Goal: Task Accomplishment & Management: Use online tool/utility

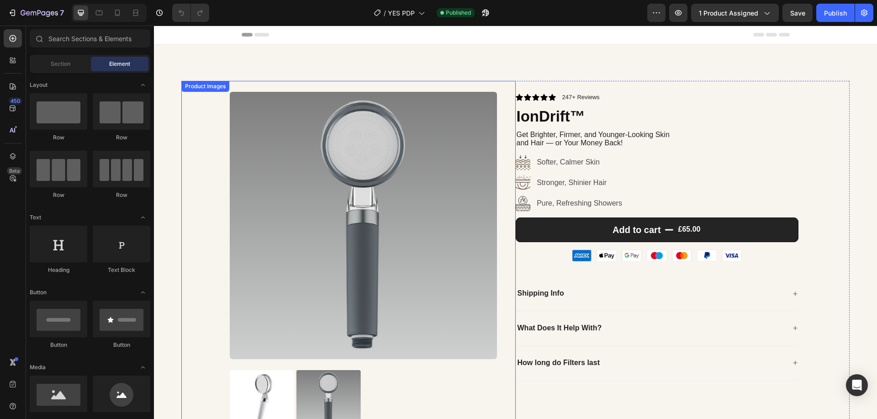
click at [509, 133] on div at bounding box center [397, 225] width 335 height 267
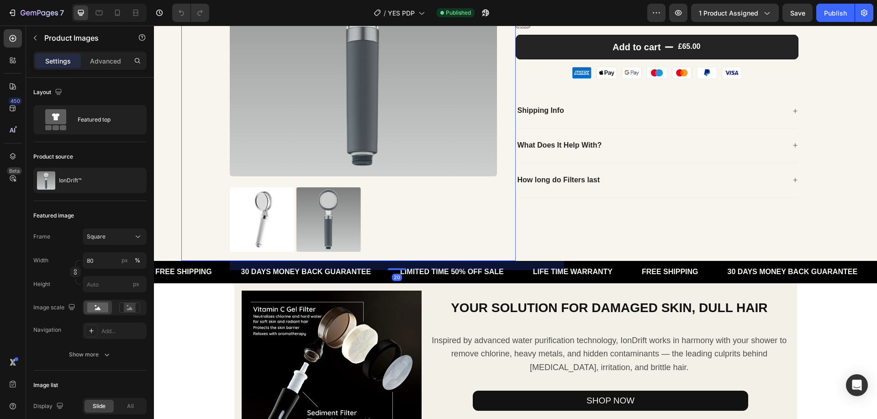
scroll to position [229, 0]
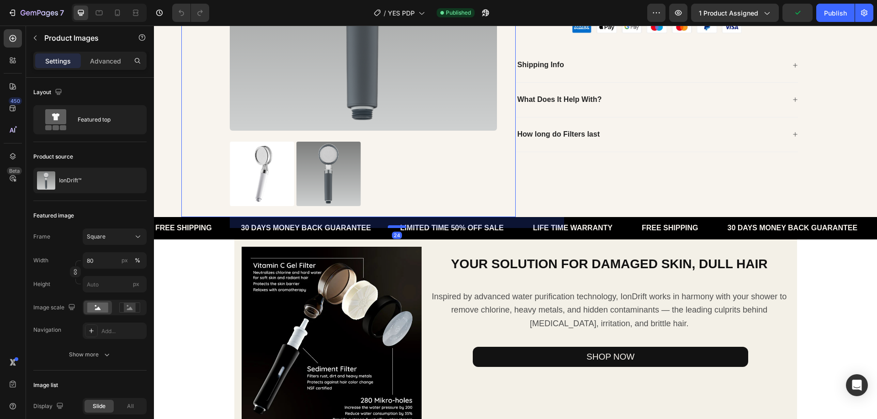
click at [403, 217] on div "24" at bounding box center [397, 217] width 335 height 0
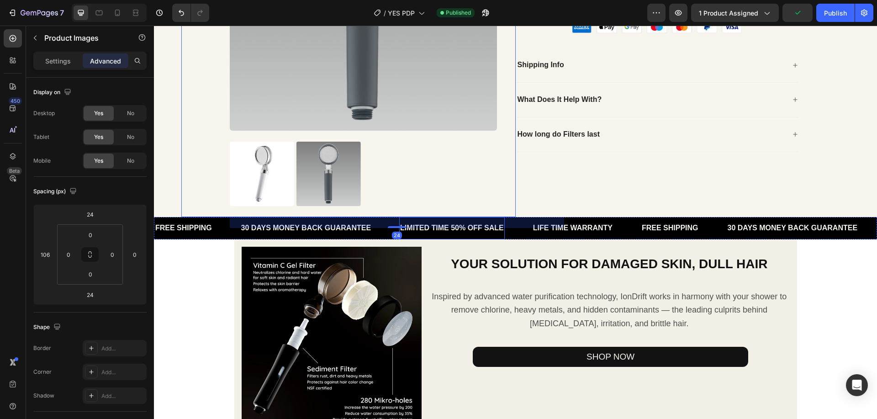
type input "20"
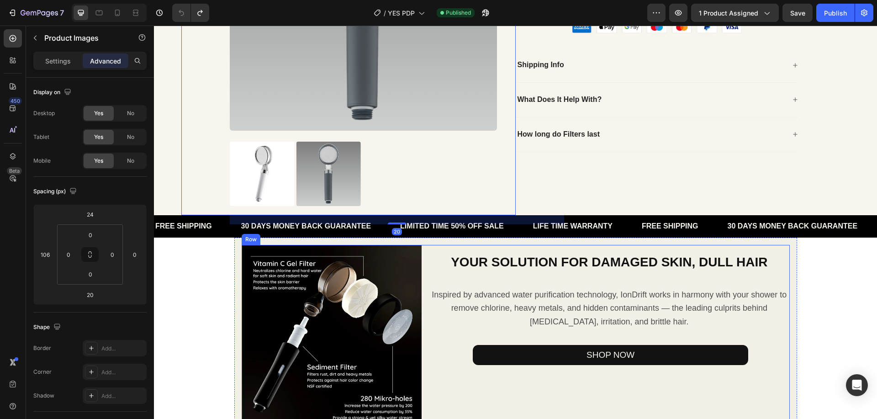
scroll to position [411, 0]
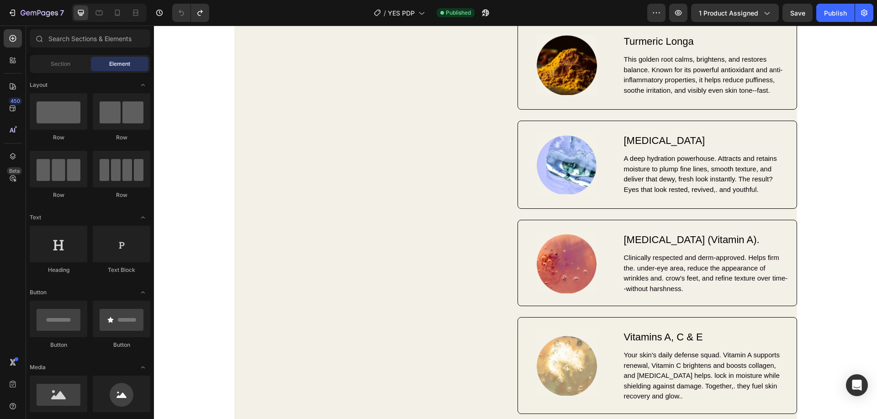
scroll to position [777, 0]
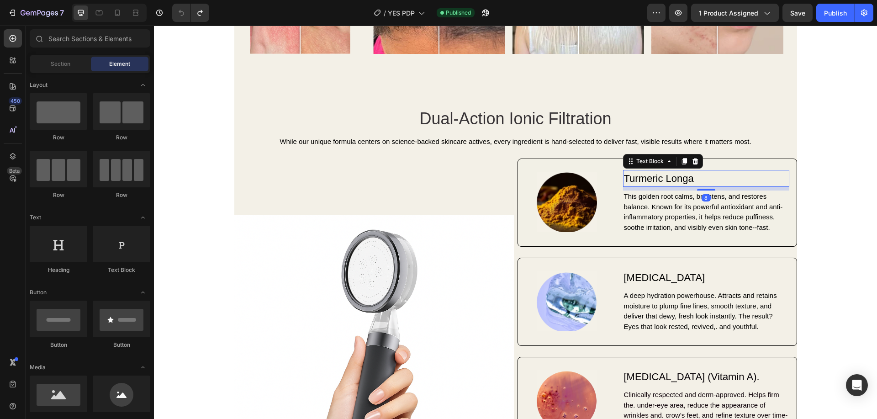
click at [644, 175] on div "Turmeric Longa" at bounding box center [706, 178] width 166 height 17
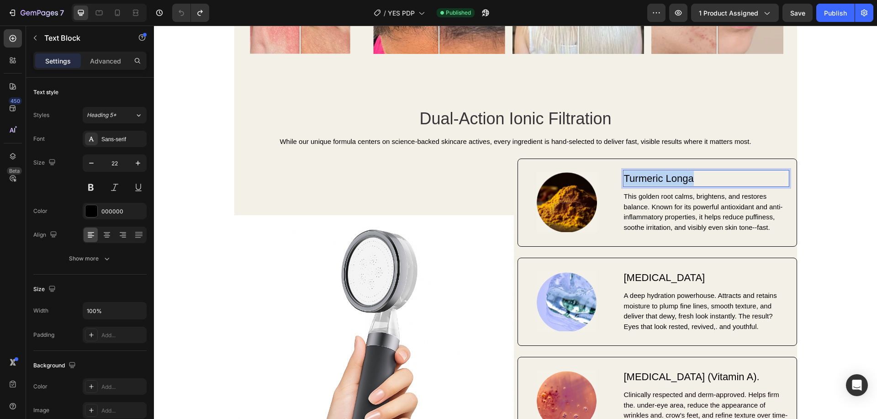
click at [644, 175] on p "Turmeric Longa" at bounding box center [706, 178] width 165 height 15
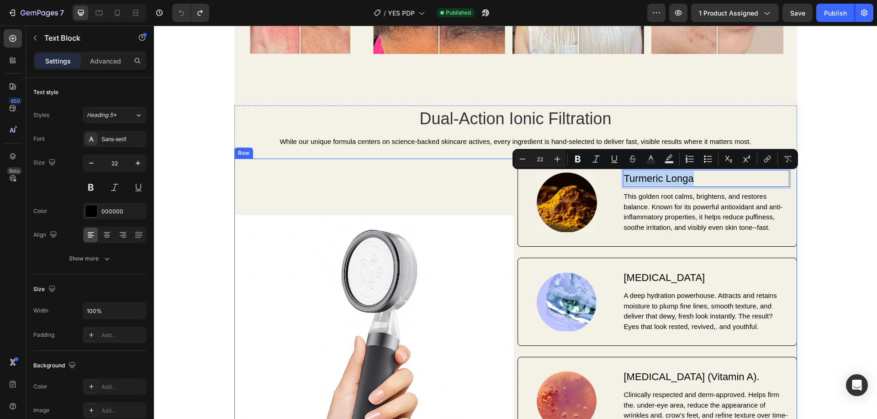
click at [402, 180] on div "Image" at bounding box center [374, 355] width 280 height 393
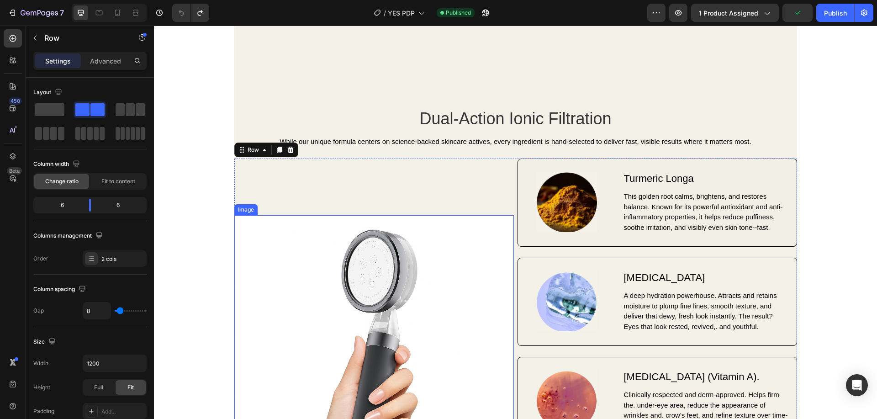
scroll to position [1005, 0]
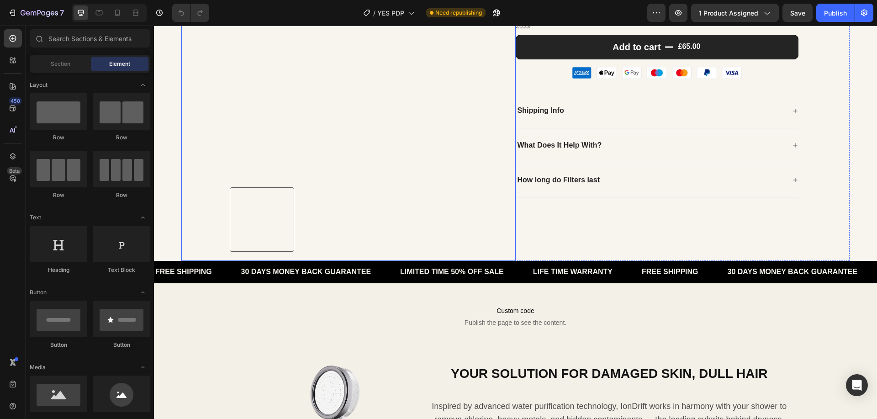
scroll to position [137, 0]
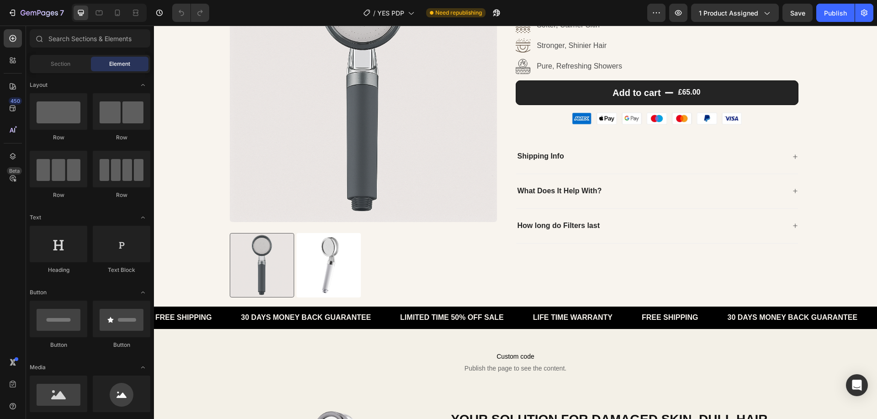
click at [48, 54] on div "Sections(18) Elements(84) Section Element Hero Section Product Detail Brands Tr…" at bounding box center [90, 223] width 128 height 388
click at [62, 42] on input "text" at bounding box center [90, 38] width 121 height 18
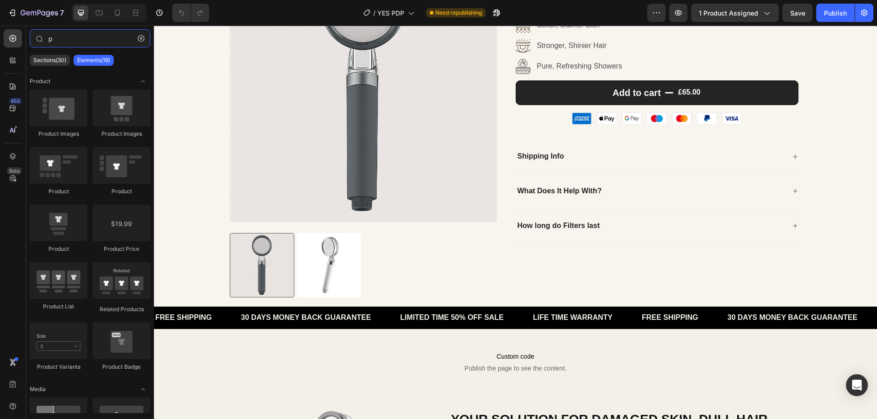
type input "p"
click at [23, 66] on div "450 Beta" at bounding box center [13, 223] width 26 height 394
click at [22, 64] on div "450 Beta" at bounding box center [13, 223] width 26 height 394
click at [18, 63] on div at bounding box center [13, 60] width 18 height 18
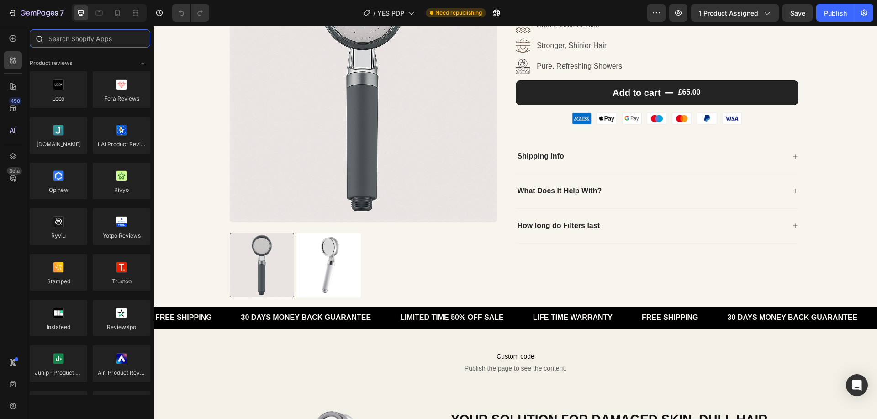
click at [75, 42] on input "text" at bounding box center [90, 38] width 121 height 18
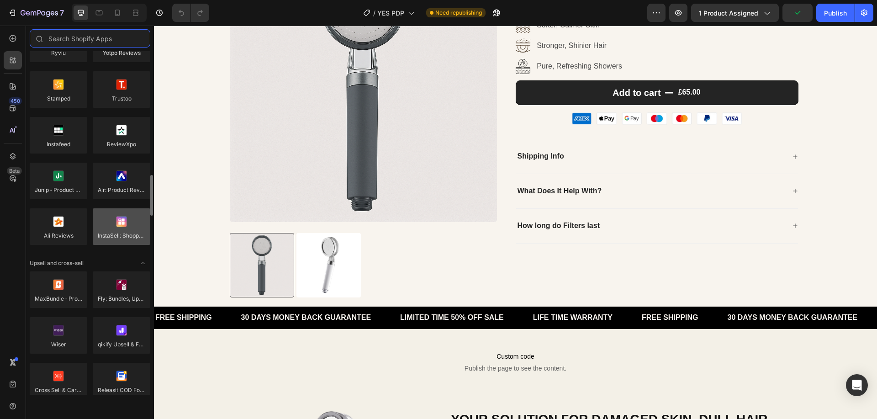
scroll to position [274, 0]
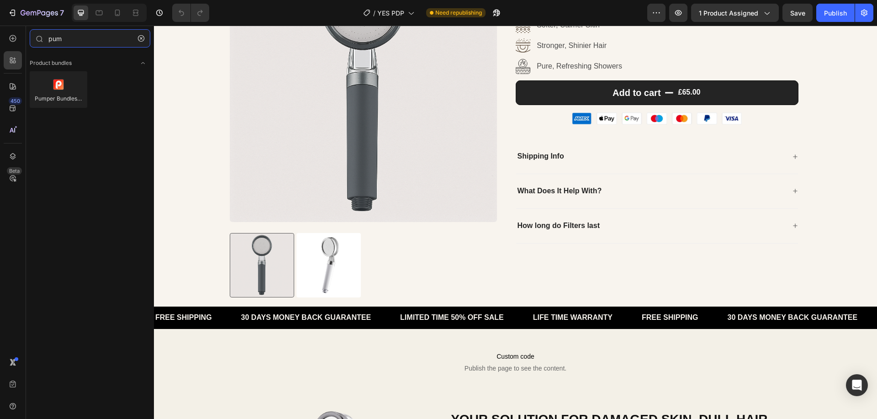
type input "pum"
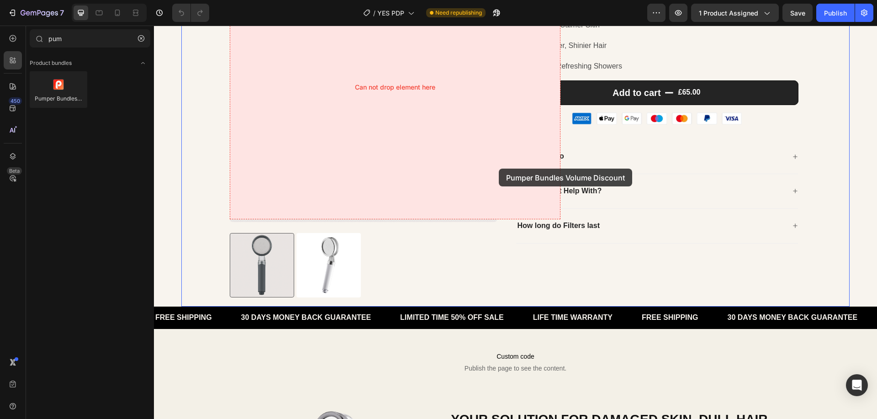
scroll to position [46, 0]
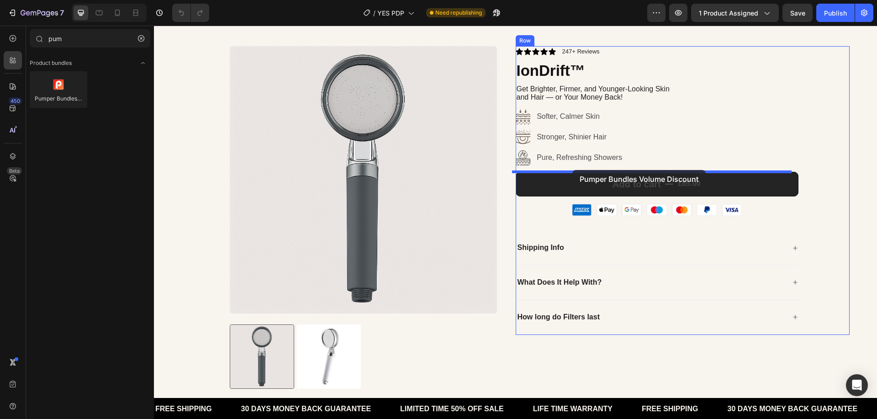
drag, startPoint x: 270, startPoint y: 116, endPoint x: 573, endPoint y: 170, distance: 307.4
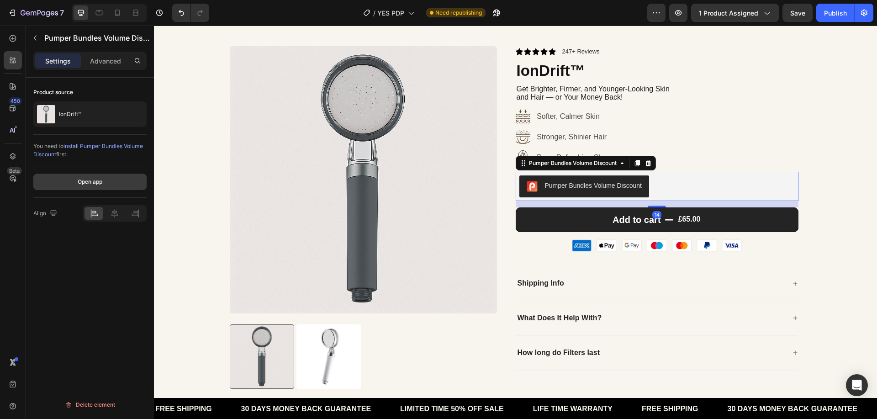
click at [113, 176] on button "Open app" at bounding box center [89, 182] width 113 height 16
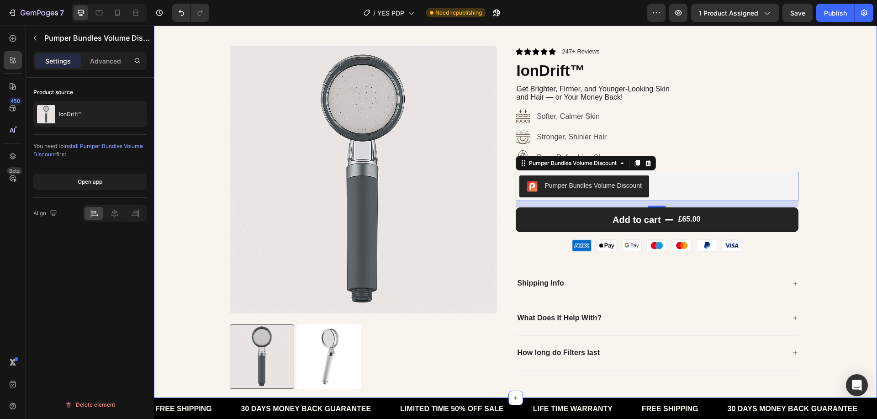
click at [830, 24] on div "7 / YES PDP Need republishing Preview 1 product assigned Save Publish" at bounding box center [438, 13] width 877 height 26
click at [821, 16] on button "Publish" at bounding box center [836, 13] width 38 height 18
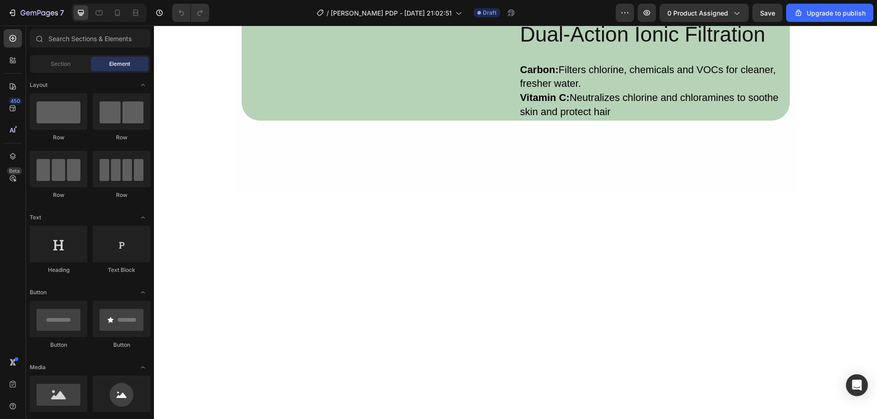
scroll to position [686, 0]
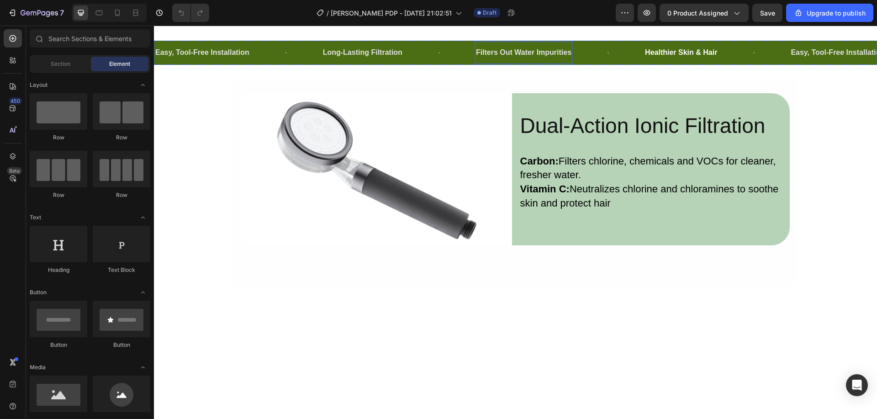
click at [510, 59] on p "Filters Out Water Impurities" at bounding box center [524, 52] width 96 height 13
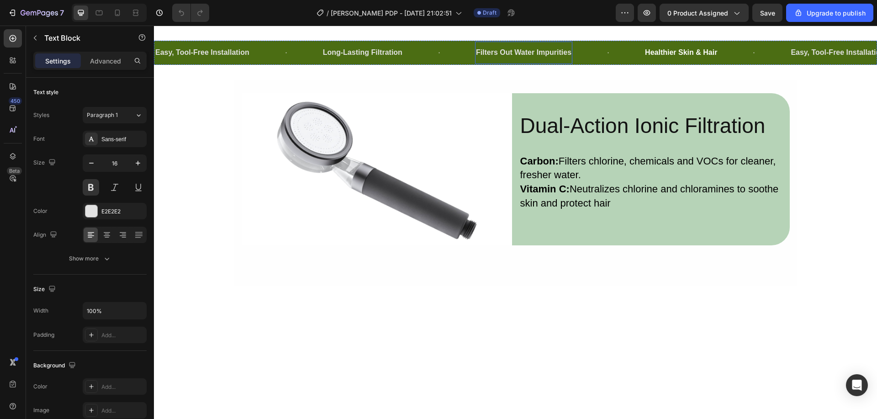
click at [510, 59] on p "Filters Out Water Impurities" at bounding box center [524, 52] width 96 height 13
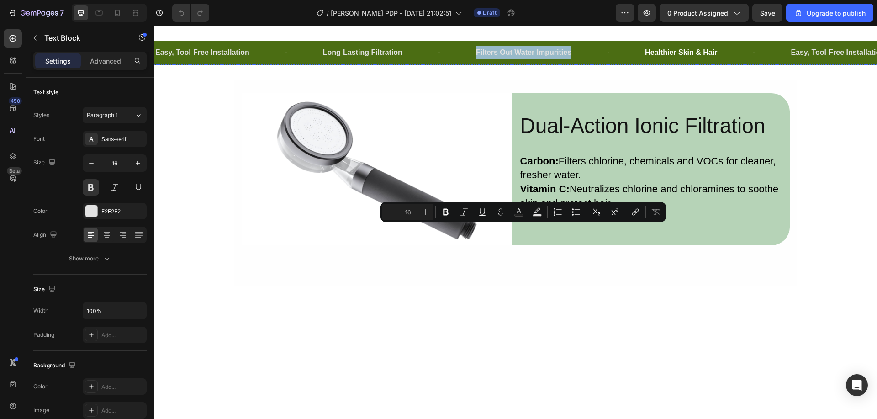
click at [376, 59] on p "Long-Lasting Filtration" at bounding box center [363, 52] width 80 height 13
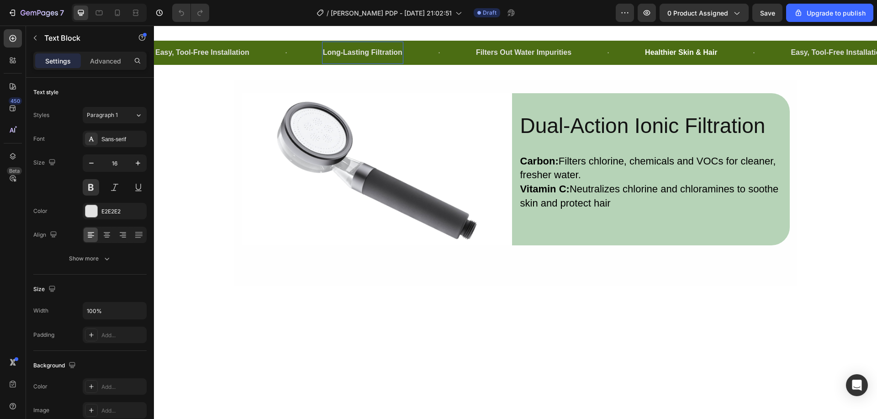
click at [376, 59] on p "Long-Lasting Filtration" at bounding box center [363, 52] width 80 height 13
click at [218, 59] on p "Easy, Tool-Free Installation" at bounding box center [202, 52] width 94 height 13
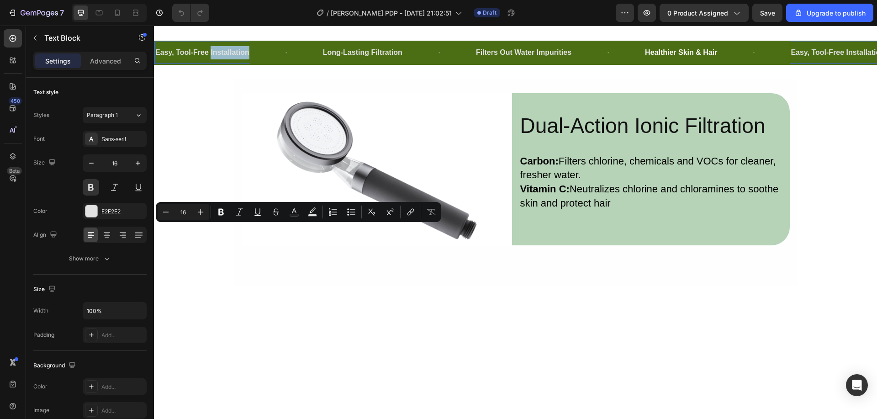
click at [218, 59] on p "Easy, Tool-Free Installation" at bounding box center [202, 52] width 94 height 13
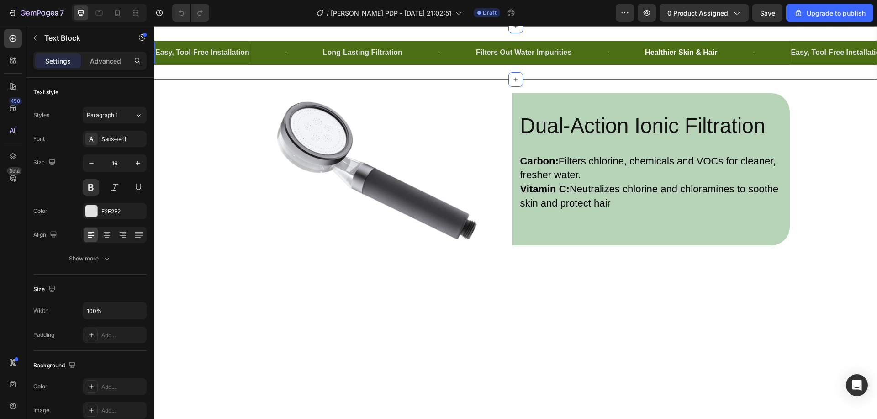
click at [235, 59] on p "Easy, Tool-Free Installation" at bounding box center [202, 52] width 94 height 13
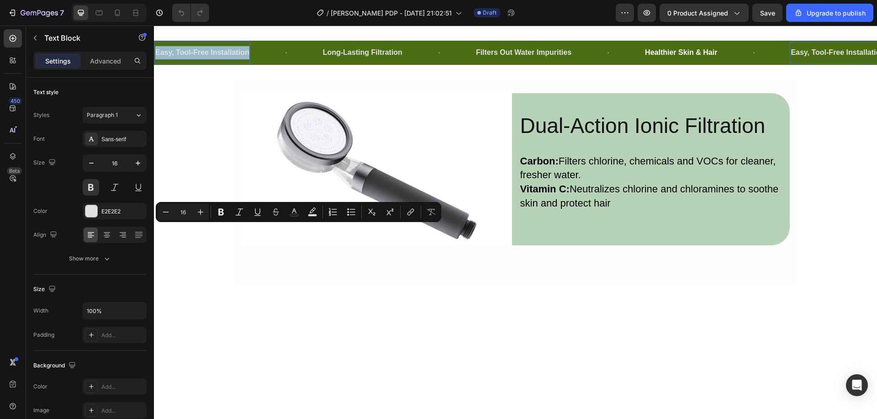
copy p "Easy, Tool-Free Installation"
click at [700, 59] on p "Healthier Skin & Hair" at bounding box center [681, 52] width 72 height 13
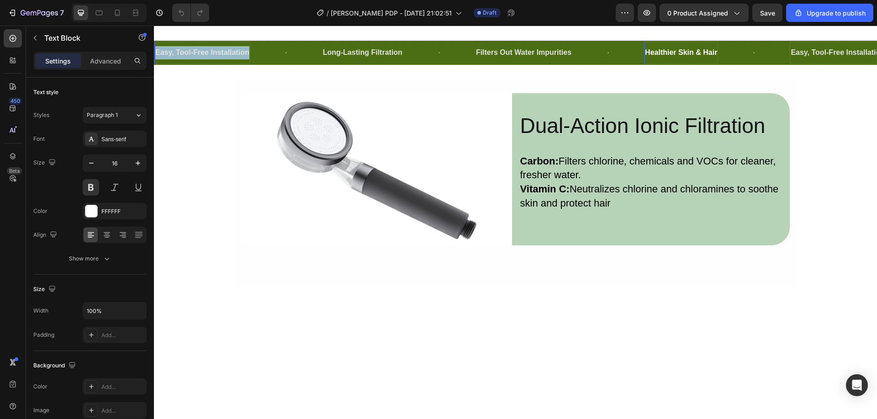
click at [700, 59] on p "Healthier Skin & Hair" at bounding box center [681, 52] width 72 height 13
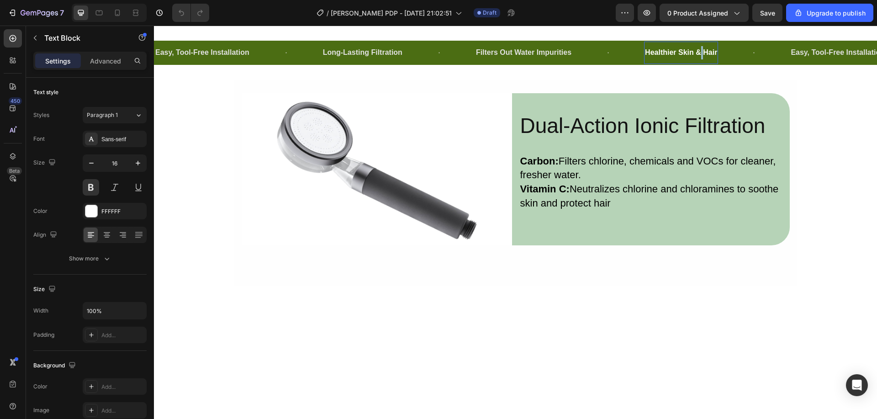
click at [700, 59] on p "Healthier Skin & Hair" at bounding box center [681, 52] width 72 height 13
copy p "Healthier Skin & Hair"
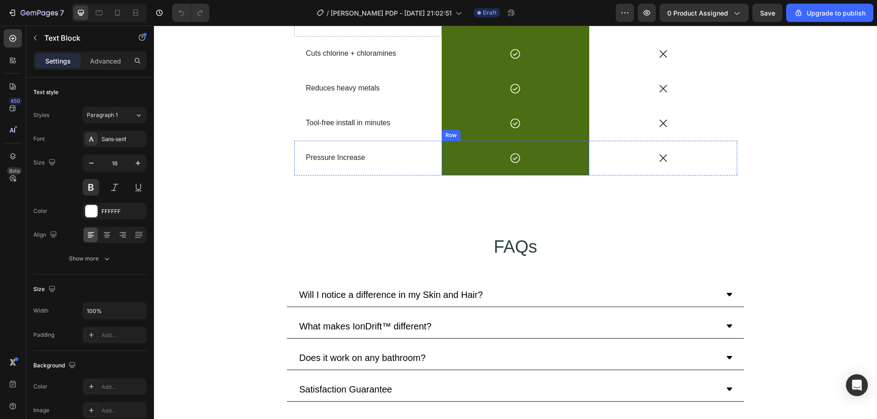
scroll to position [1910, 0]
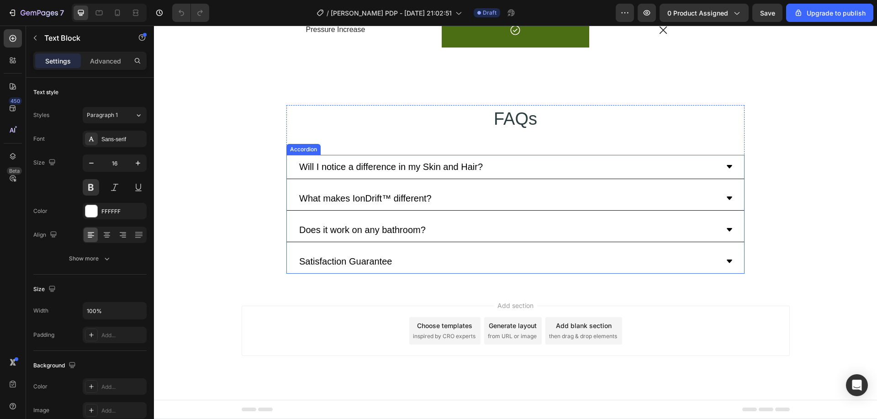
click at [477, 168] on p "Will I notice a difference in my Skin and Hair?" at bounding box center [391, 167] width 184 height 14
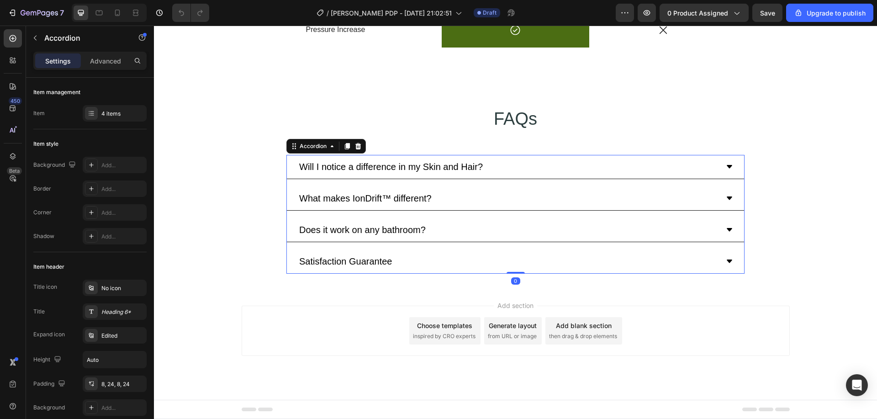
click at [477, 168] on p "Will I notice a difference in my Skin and Hair?" at bounding box center [391, 167] width 184 height 14
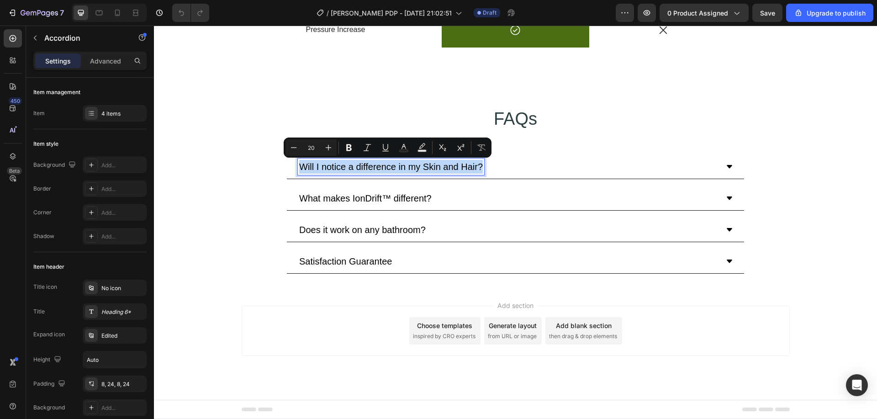
copy p "Will I notice a difference in my Skin and Hair?"
click at [514, 182] on div "Will I notice a difference in my Skin and Hair? What makes IonDrift™ different?…" at bounding box center [516, 214] width 458 height 119
click at [517, 171] on div "Will I notice a difference in my Skin and Hair?" at bounding box center [508, 167] width 421 height 16
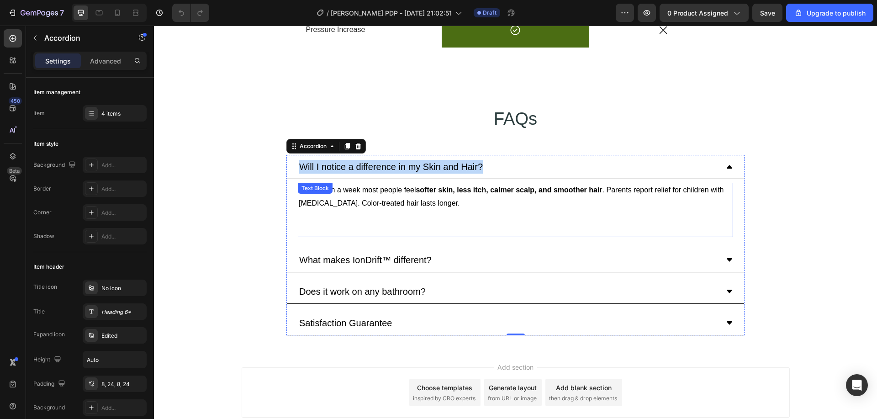
click at [474, 197] on p "Yes. Within a week most people feel softer skin, less itch, calmer scalp, and s…" at bounding box center [516, 197] width 434 height 27
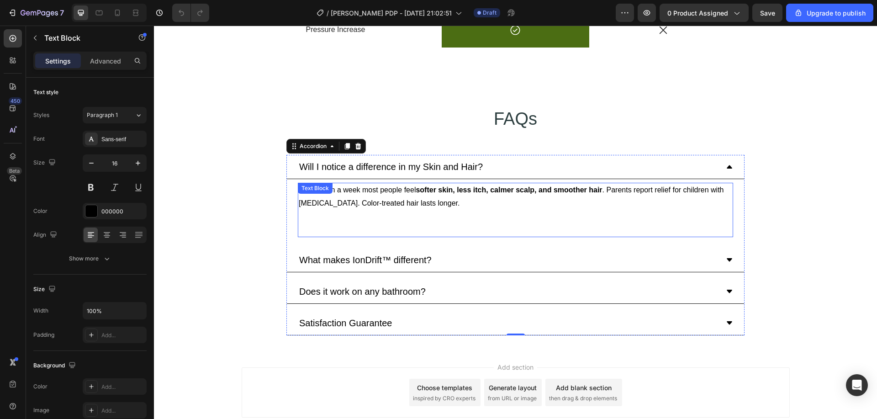
click at [474, 197] on p "Yes. Within a week most people feel softer skin, less itch, calmer scalp, and s…" at bounding box center [516, 197] width 434 height 27
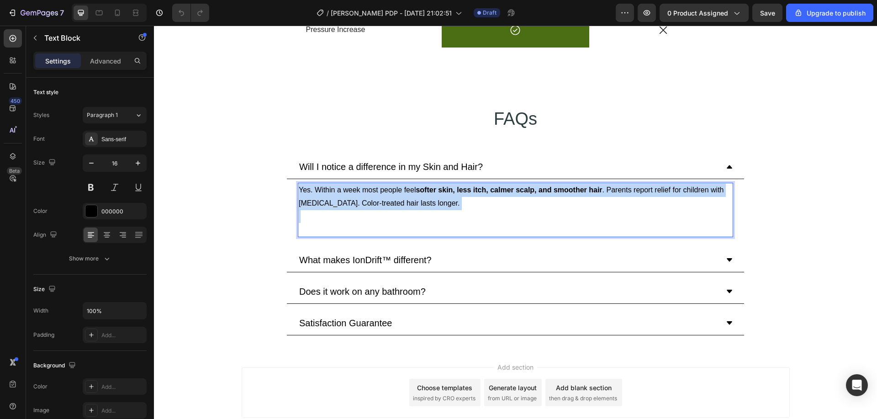
click at [474, 197] on p "Yes. Within a week most people feel softer skin, less itch, calmer scalp, and s…" at bounding box center [516, 197] width 434 height 27
copy p "Yes. Within a week most people feel softer skin, less itch, calmer scalp, and s…"
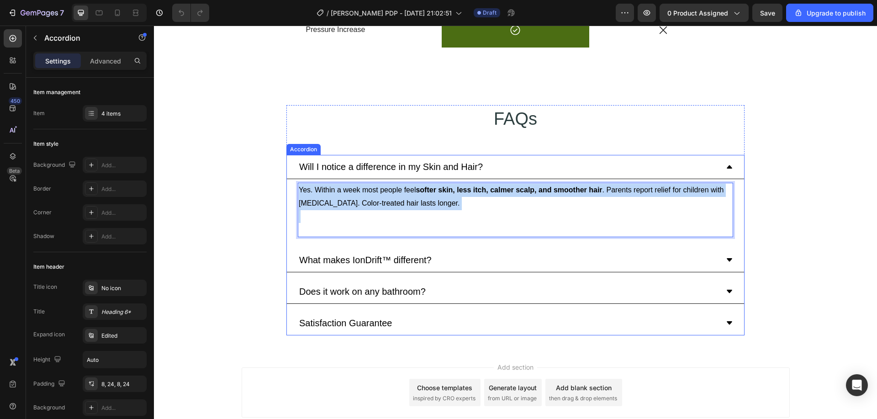
click at [367, 259] on p "What makes IonDrift™ different?" at bounding box center [365, 260] width 133 height 14
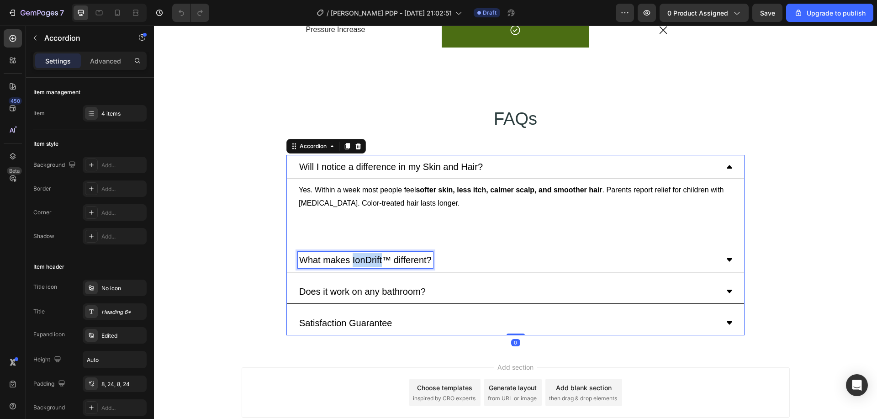
click at [372, 256] on p "What makes IonDrift™ different?" at bounding box center [365, 260] width 133 height 14
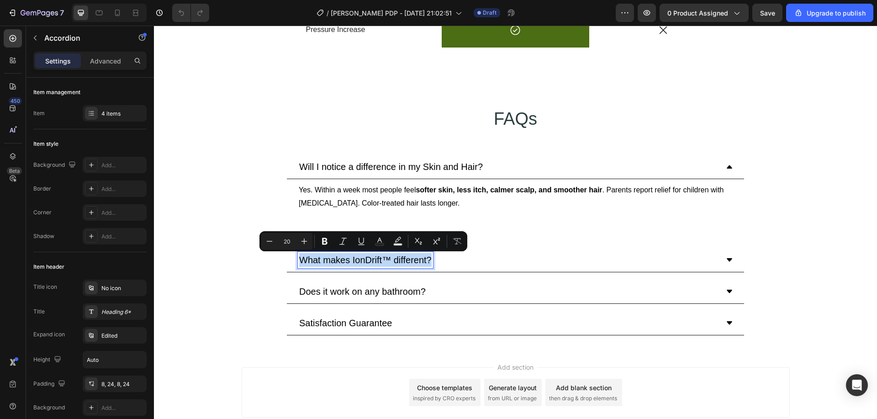
click at [372, 256] on p "What makes IonDrift™ different?" at bounding box center [365, 260] width 133 height 14
copy p "What makes IonDrift™ different?"
click at [501, 269] on div "What makes IonDrift™ different?" at bounding box center [515, 260] width 457 height 24
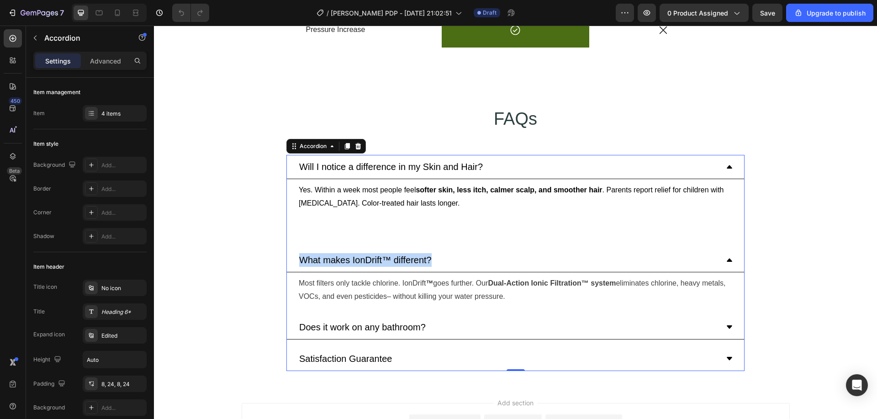
click at [458, 282] on span "goes further. Our Dual-Action Ionic Filtration™ system eliminates chlorine, hea…" at bounding box center [512, 289] width 427 height 21
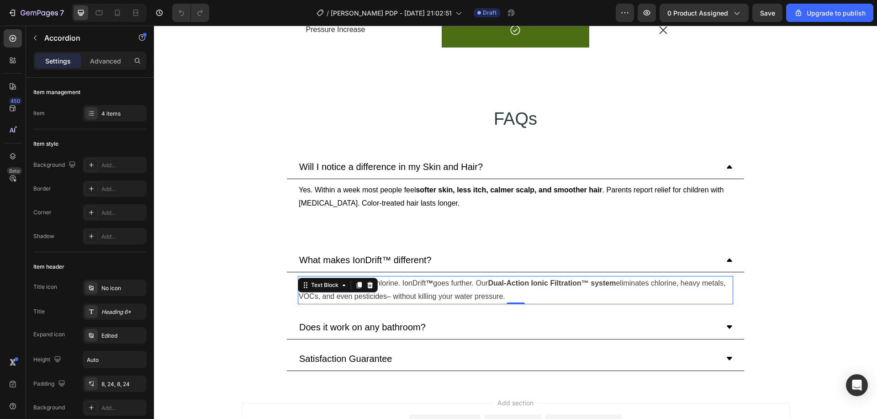
click at [458, 282] on span "goes further. Our Dual-Action Ionic Filtration™ system eliminates chlorine, hea…" at bounding box center [512, 289] width 427 height 21
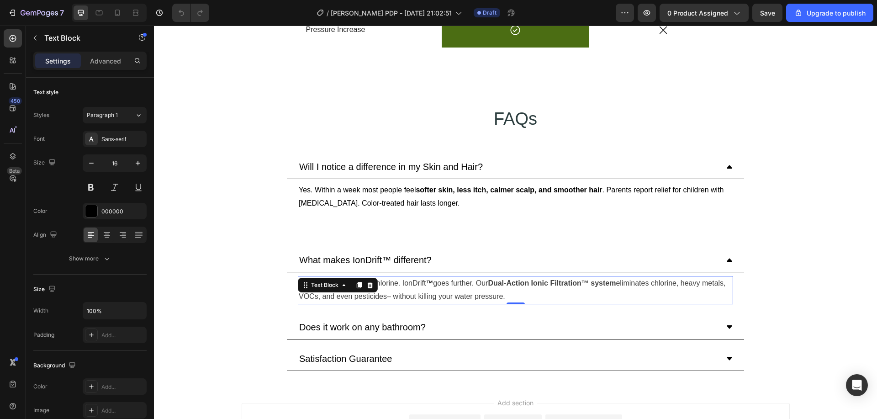
click at [458, 282] on span "goes further. Our Dual-Action Ionic Filtration™ system eliminates chlorine, hea…" at bounding box center [512, 289] width 427 height 21
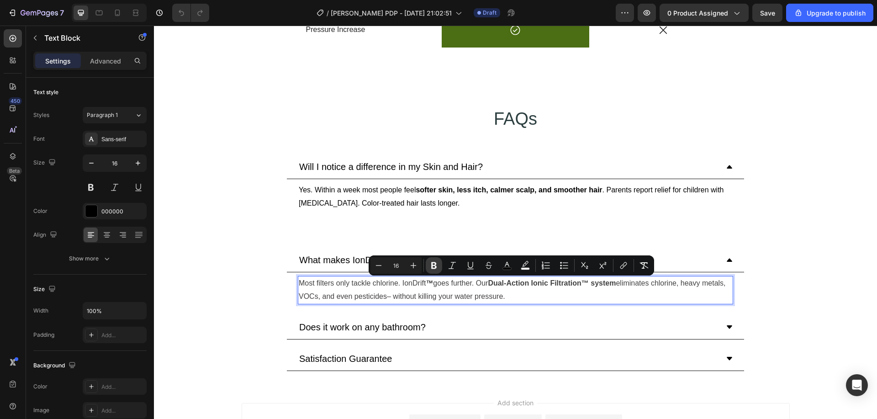
copy p "Most filters only tackle chlorine. IonDrift ™ goes further. Our Dual-Action Ion…"
click at [396, 297] on span "goes further. Our Dual-Action Ionic Filtration™ system eliminates chlorine, hea…" at bounding box center [512, 289] width 427 height 21
click at [484, 298] on span "goes further. Our Dual-Action Ionic Filtration™ system eliminates chlorine, hea…" at bounding box center [512, 289] width 427 height 21
drag, startPoint x: 504, startPoint y: 298, endPoint x: 296, endPoint y: 287, distance: 207.8
click at [299, 287] on p "Most filters only tackle chlorine. IonDrift ™ goes further. Our Dual-Action Ion…" at bounding box center [516, 290] width 434 height 27
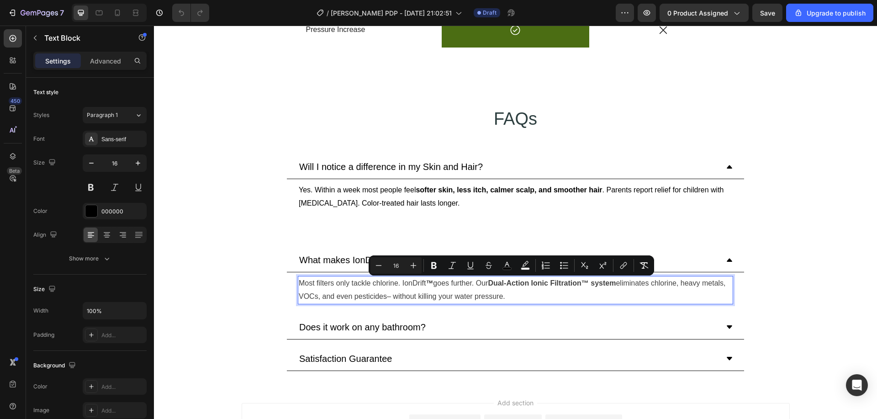
copy p "Most filters only tackle chlorine. IonDrift ™ goes further. Our Dual-Action Ion…"
click at [404, 326] on p "Does it work on any bathroom?" at bounding box center [362, 327] width 127 height 14
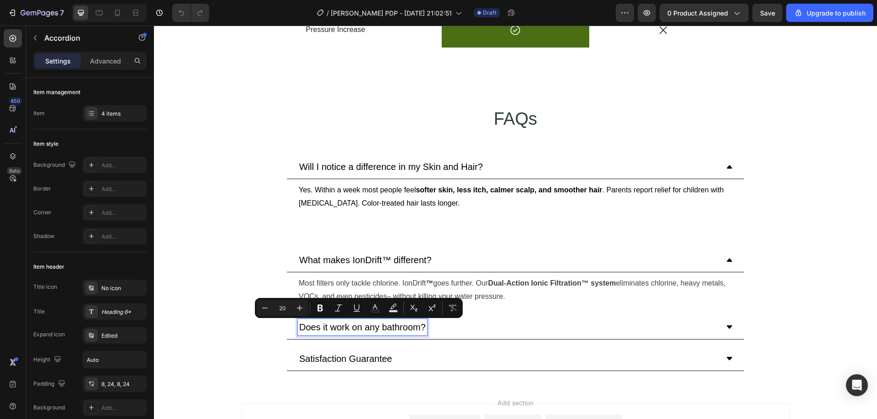
click at [466, 324] on div "Does it work on any bathroom?" at bounding box center [508, 327] width 421 height 16
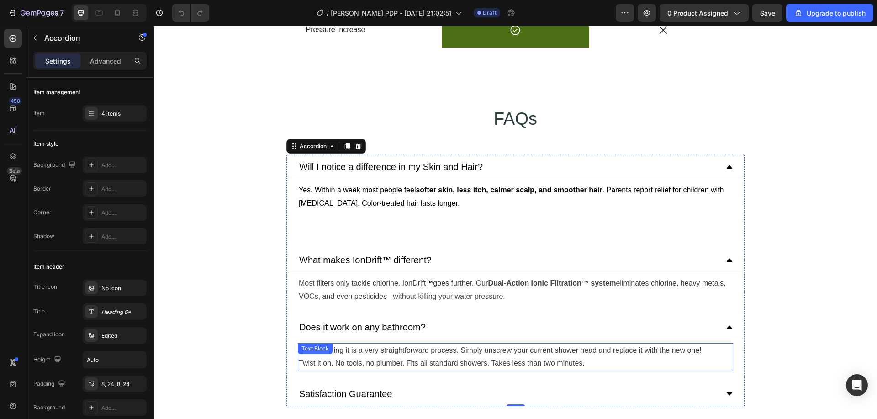
click at [418, 351] on span "Yes! Installing it is a very straightforward process. Simply unscrew your curre…" at bounding box center [500, 350] width 403 height 8
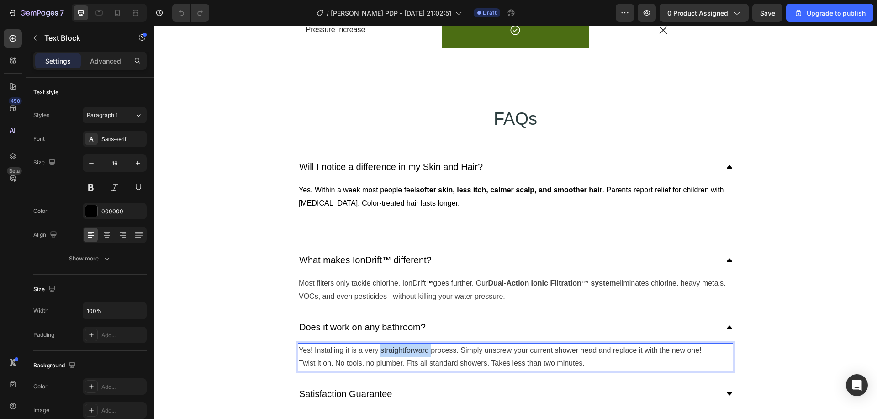
click at [418, 351] on span "Yes! Installing it is a very straightforward process. Simply unscrew your curre…" at bounding box center [500, 350] width 403 height 8
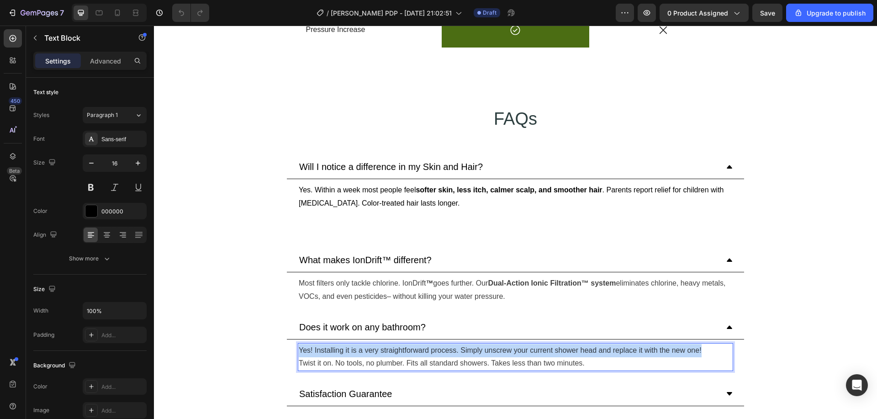
click at [418, 351] on span "Yes! Installing it is a very straightforward process. Simply unscrew your curre…" at bounding box center [500, 350] width 403 height 8
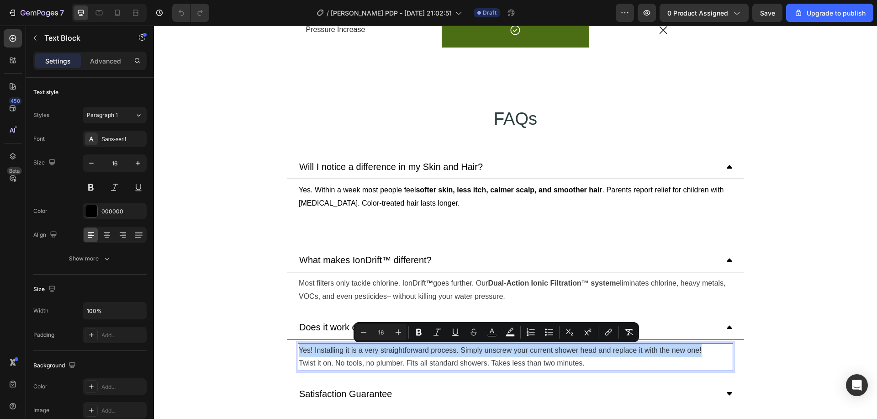
click at [409, 357] on div "Yes! Installing it is a very straightforward process. Simply unscrew your curre…" at bounding box center [516, 357] width 436 height 28
click at [409, 357] on p "Twist it on. No tools, no plumber. Fits all standard showers. Takes less than t…" at bounding box center [516, 363] width 434 height 13
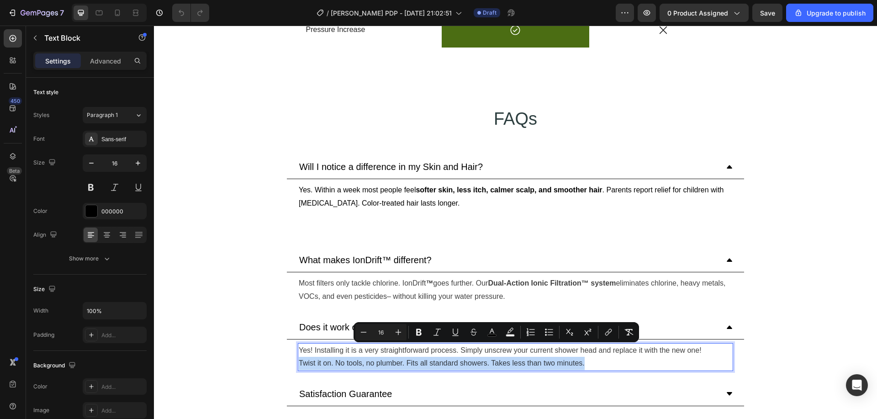
click at [409, 357] on p "Twist it on. No tools, no plumber. Fits all standard showers. Takes less than t…" at bounding box center [516, 363] width 434 height 13
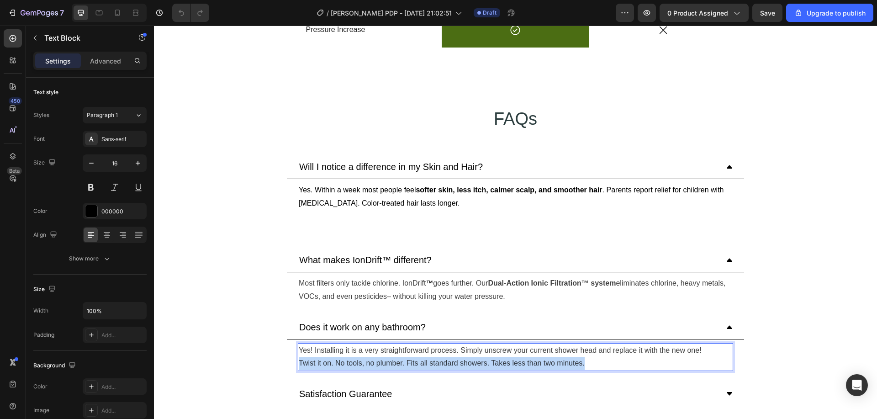
click at [409, 357] on p "Twist it on. No tools, no plumber. Fits all standard showers. Takes less than t…" at bounding box center [516, 363] width 434 height 13
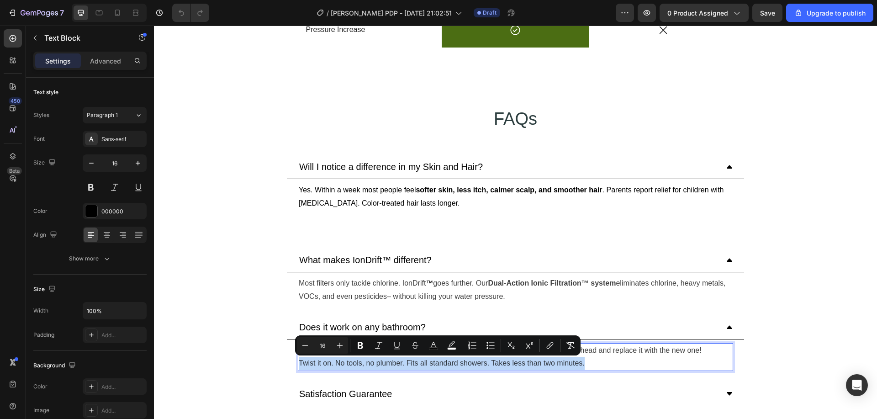
click at [409, 357] on p "Twist it on. No tools, no plumber. Fits all standard showers. Takes less than t…" at bounding box center [516, 363] width 434 height 13
click at [586, 362] on p "Twist it on. No tools, no plumber. Fits all standard showers. Takes less than t…" at bounding box center [516, 363] width 434 height 13
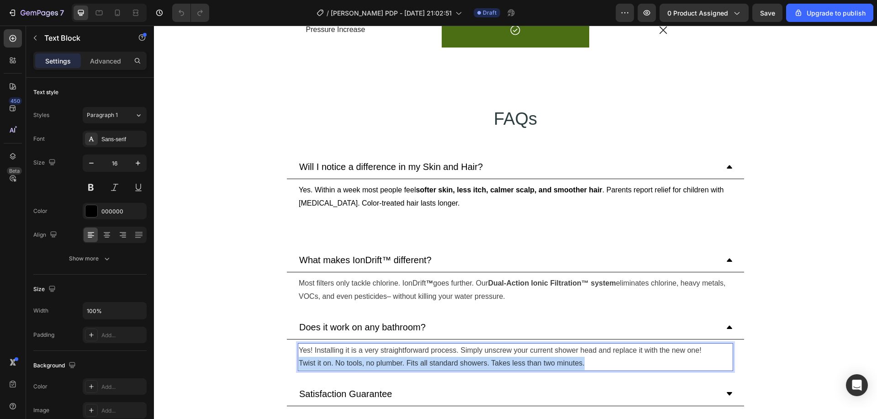
click at [586, 362] on p "Twist it on. No tools, no plumber. Fits all standard showers. Takes less than t…" at bounding box center [516, 363] width 434 height 13
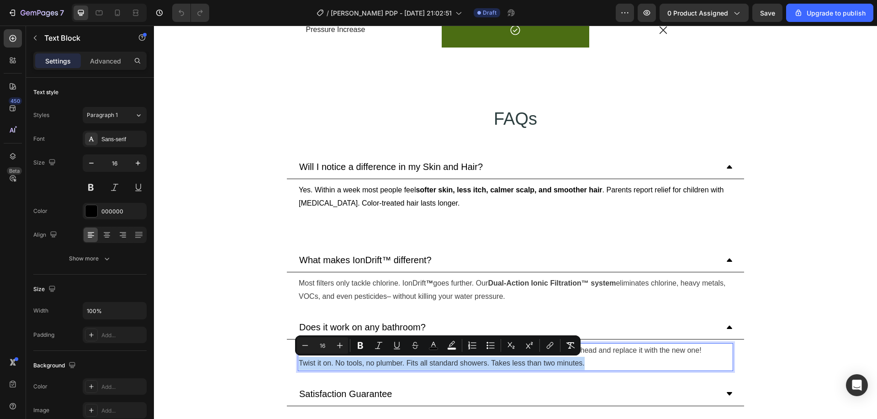
click at [598, 360] on p "Twist it on. No tools, no plumber. Fits all standard showers. Takes less than t…" at bounding box center [516, 363] width 434 height 13
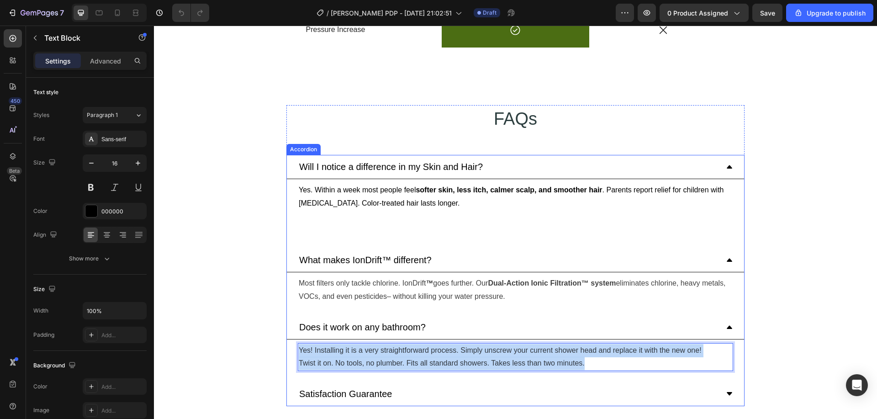
drag, startPoint x: 592, startPoint y: 362, endPoint x: 289, endPoint y: 347, distance: 303.8
click at [289, 347] on div "Yes! Installing it is a very straightforward process. Simply unscrew your curre…" at bounding box center [515, 358] width 457 height 36
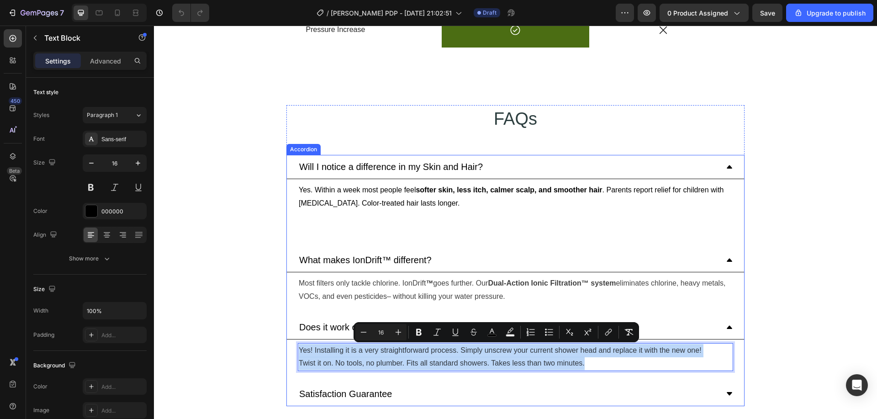
copy div "Yes! Installing it is a very straightforward process. Simply unscrew your curre…"
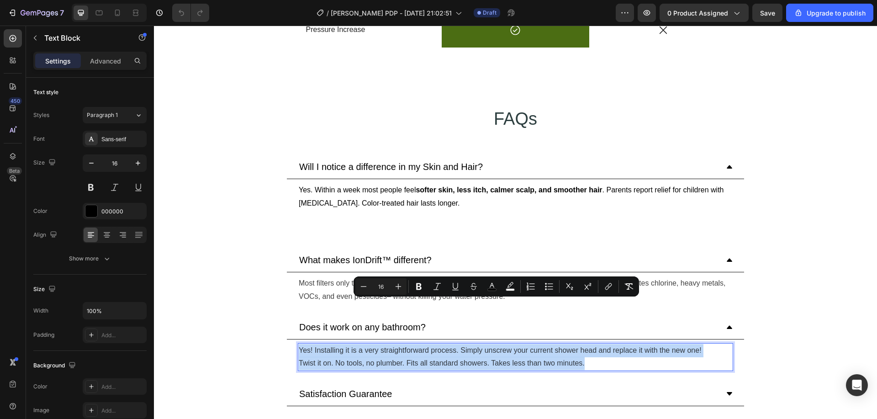
scroll to position [1956, 0]
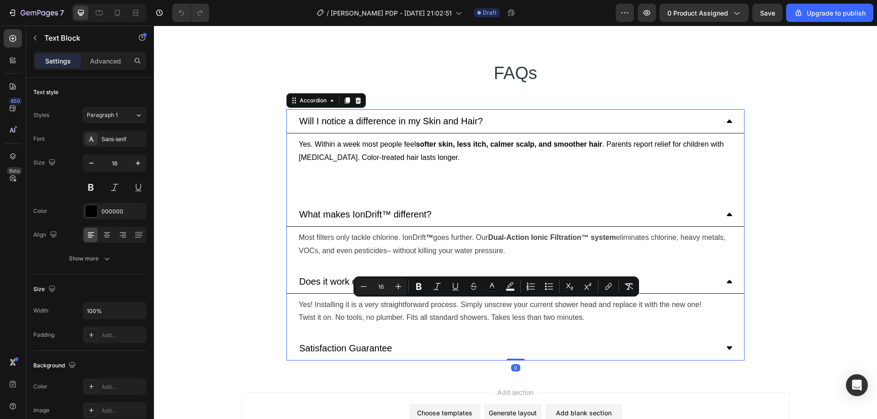
click at [365, 345] on p "Satisfaction Guarantee" at bounding box center [345, 348] width 93 height 14
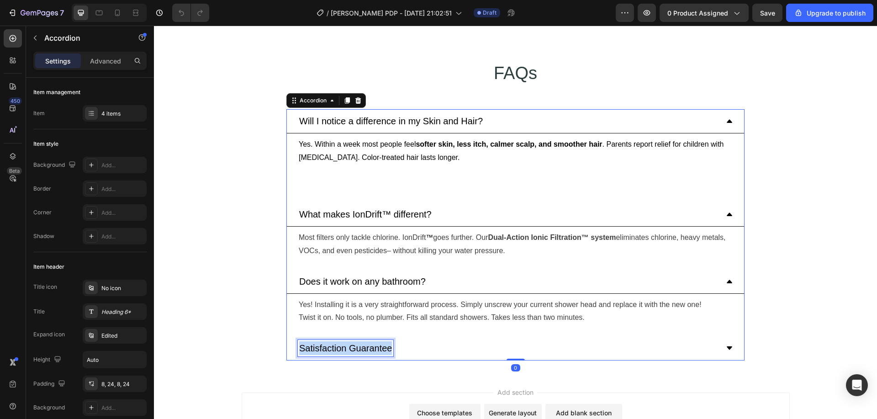
click at [365, 345] on p "Satisfaction Guarantee" at bounding box center [345, 348] width 93 height 14
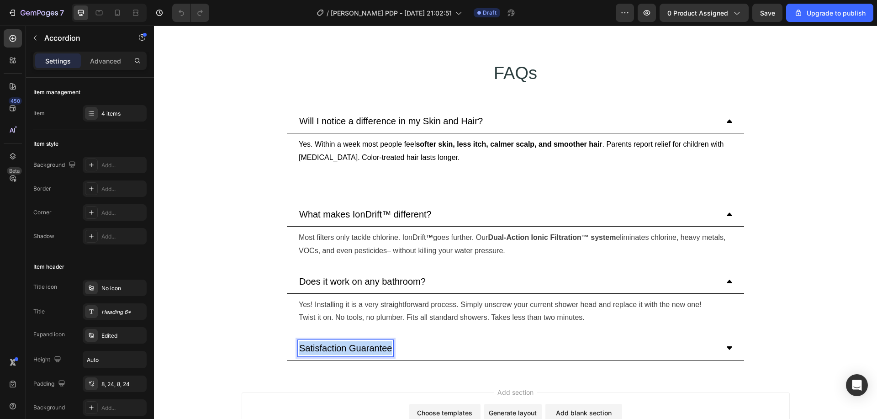
click at [365, 345] on p "Satisfaction Guarantee" at bounding box center [345, 348] width 93 height 14
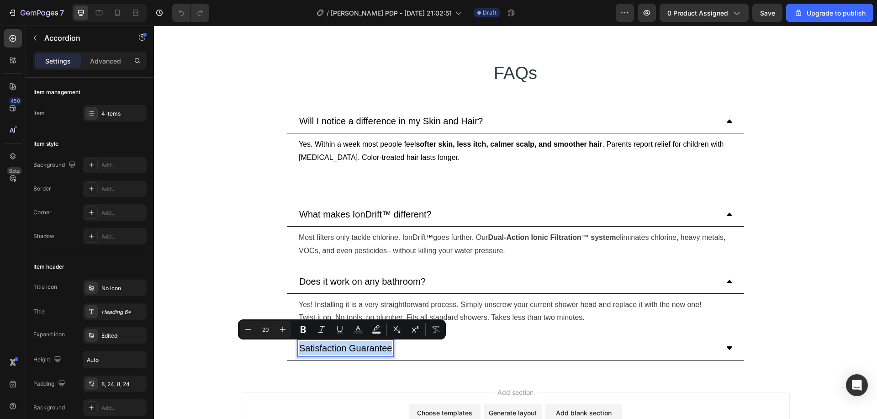
copy p "Satisfaction Guarantee"
click at [470, 345] on div "Satisfaction Guarantee" at bounding box center [508, 348] width 421 height 16
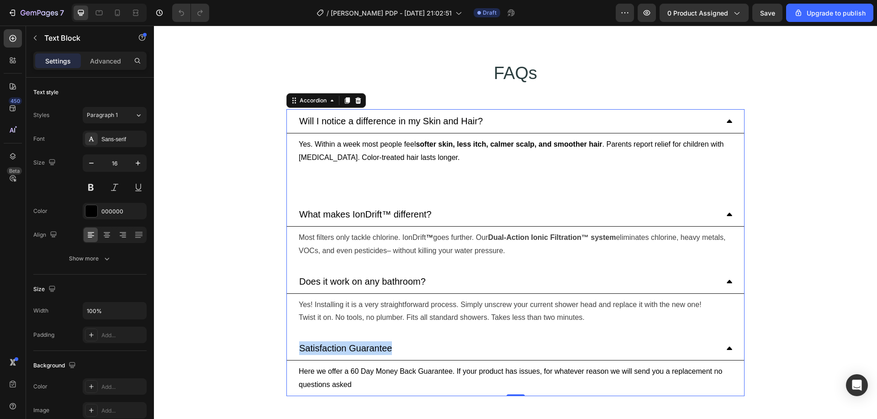
click at [399, 377] on p "Here we offer a 60 Day Money Back Guarantee. If your product has issues, for wh…" at bounding box center [516, 378] width 434 height 27
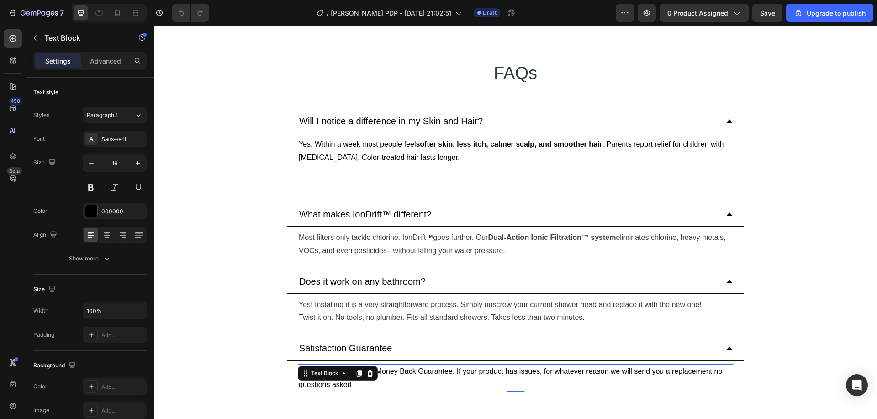
click at [399, 377] on p "Here we offer a 60 Day Money Back Guarantee. If your product has issues, for wh…" at bounding box center [516, 378] width 434 height 27
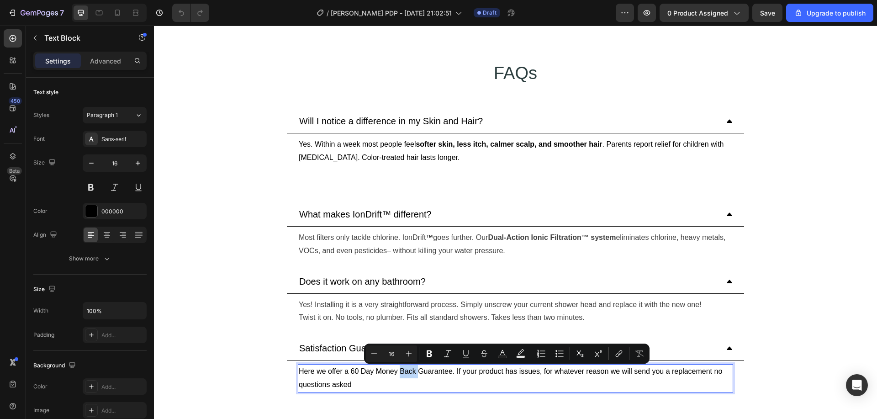
copy p "Here we offer a 60 Day Money Back Guarantee. If your product has issues, for wh…"
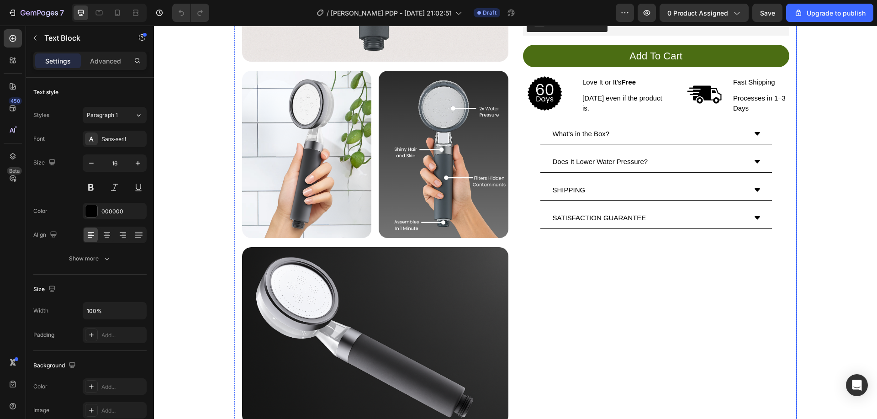
scroll to position [128, 0]
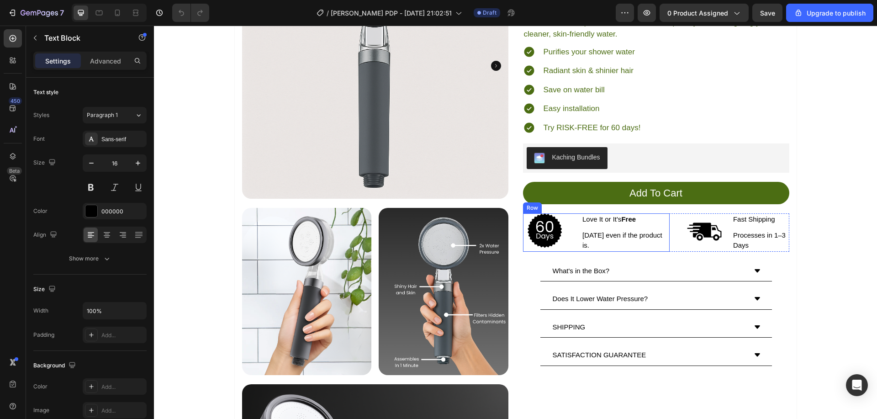
click at [566, 215] on div "Image Love It or It's Free Text Block within 60 days even if the product is. Te…" at bounding box center [596, 232] width 147 height 38
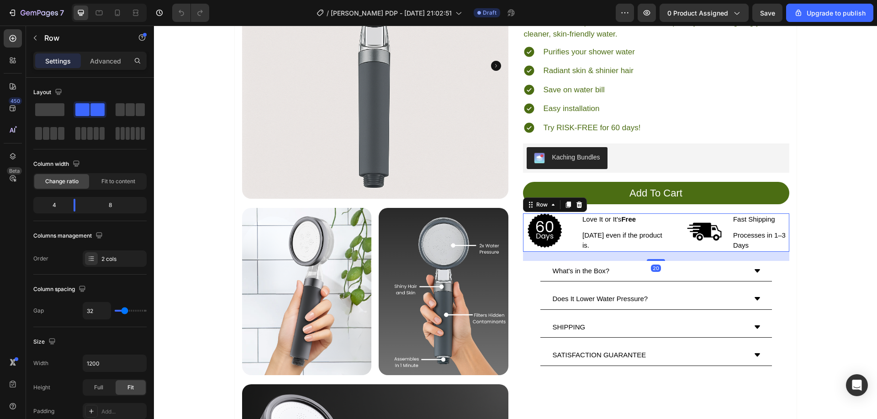
click at [670, 251] on div "Image Love It or It's Free Text Block within 60 days even if the product is. Te…" at bounding box center [656, 232] width 266 height 38
click at [579, 265] on div "What's in the Box?" at bounding box center [582, 271] width 60 height 13
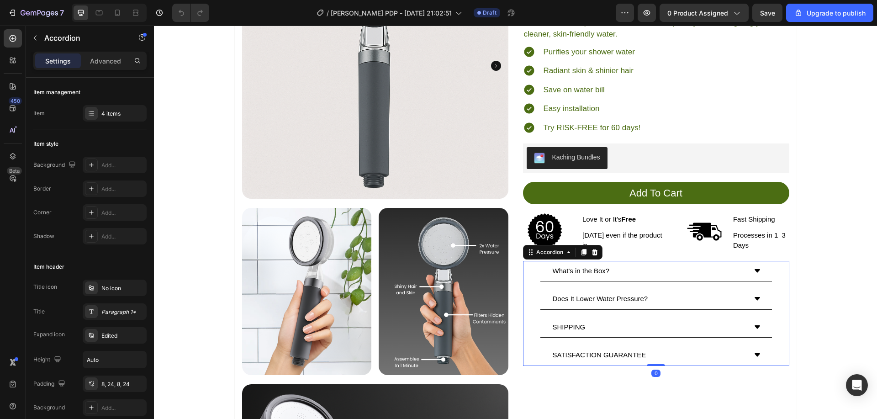
click at [623, 275] on div "What's in the Box?" at bounding box center [649, 271] width 195 height 13
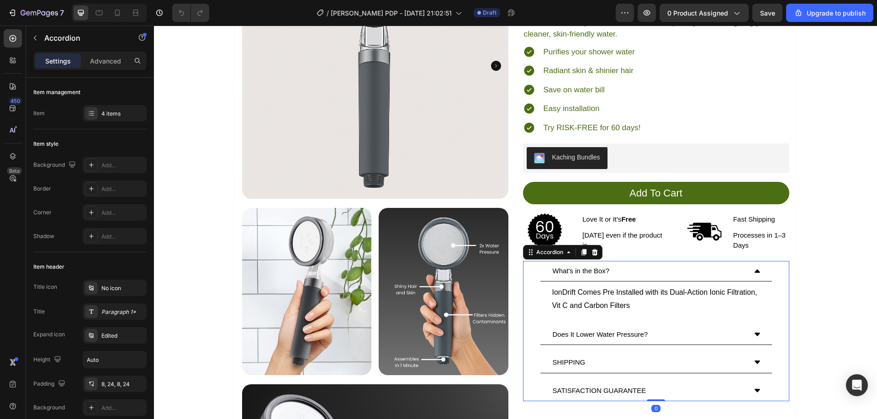
click at [624, 292] on p "IonDrift Comes Pre Installed with its Dual-Action Ionic Filtration, Vit C and C…" at bounding box center [657, 299] width 208 height 27
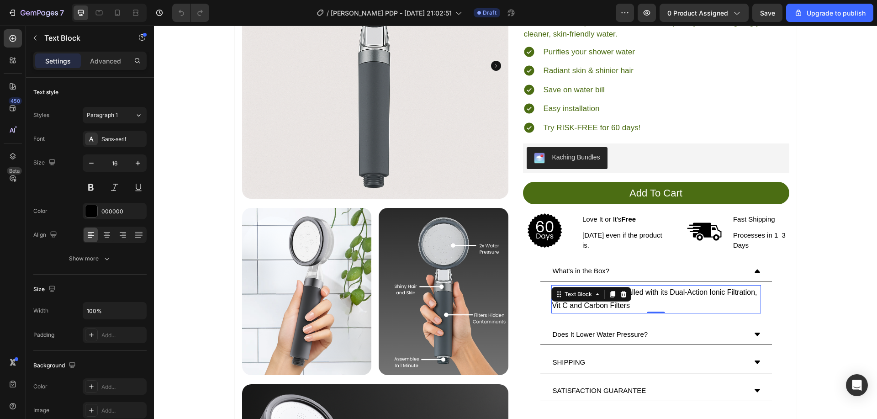
click at [624, 292] on div at bounding box center [623, 294] width 11 height 11
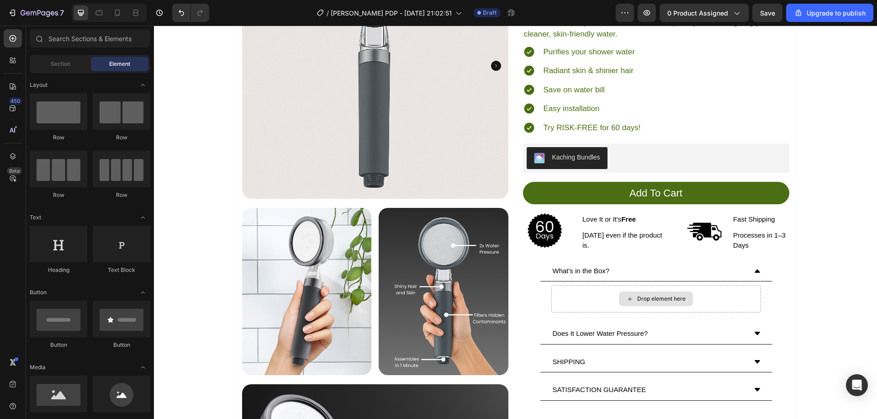
click at [624, 292] on div "Drop element here" at bounding box center [656, 299] width 74 height 15
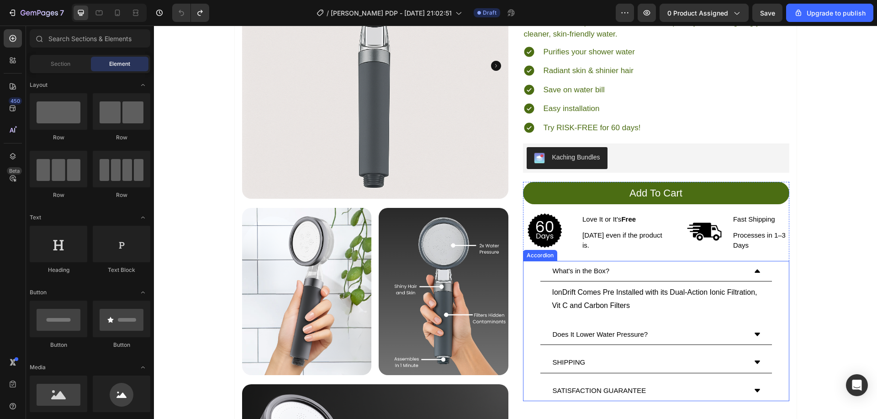
click at [634, 329] on div "Does It Lower Water Pressure?" at bounding box center [601, 334] width 98 height 13
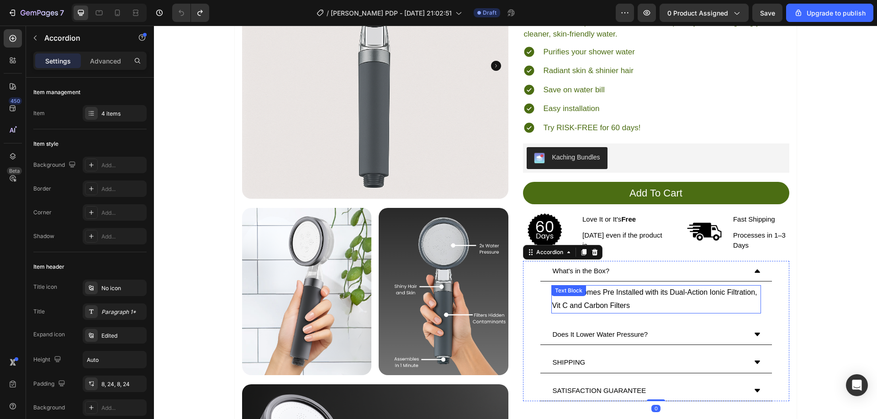
click at [618, 293] on div "IonDrift Comes Pre Installed with its Dual-Action Ionic Filtration, Vit C and C…" at bounding box center [657, 299] width 210 height 28
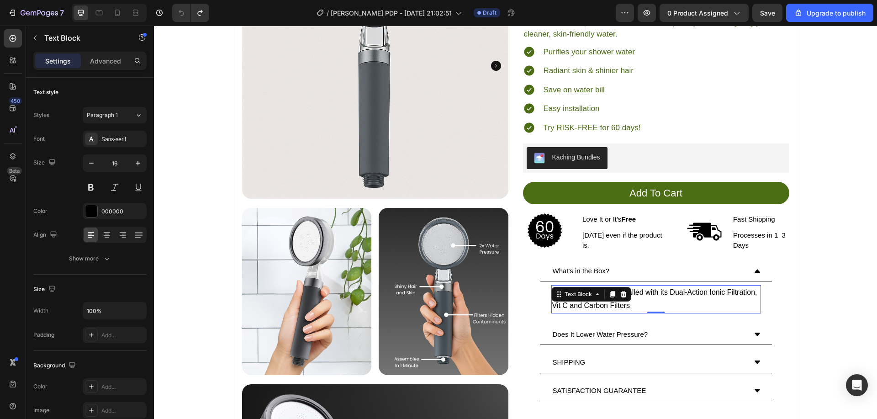
click at [621, 293] on icon at bounding box center [624, 294] width 6 height 6
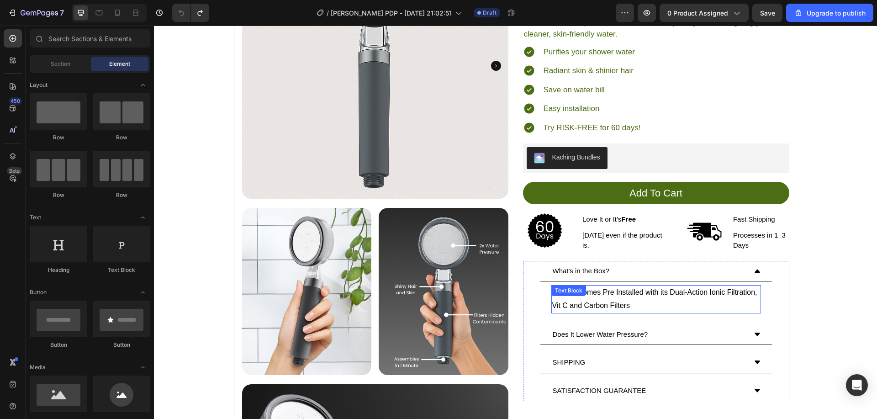
click at [681, 292] on p "IonDrift Comes Pre Installed with its Dual-Action Ionic Filtration, Vit C and C…" at bounding box center [657, 299] width 208 height 27
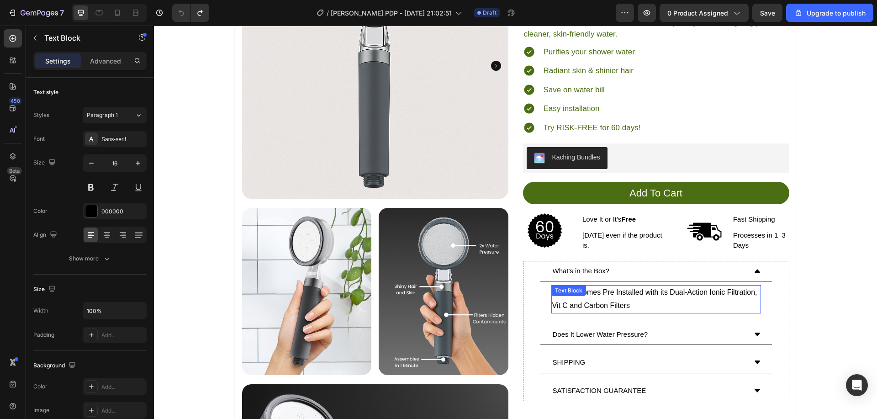
click at [681, 292] on p "IonDrift Comes Pre Installed with its Dual-Action Ionic Filtration, Vit C and C…" at bounding box center [657, 299] width 208 height 27
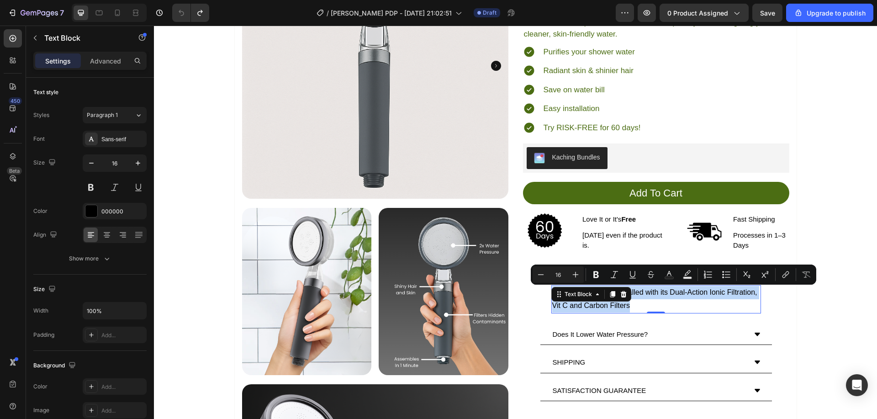
click at [681, 292] on p "IonDrift Comes Pre Installed with its Dual-Action Ionic Filtration, Vit C and C…" at bounding box center [657, 299] width 208 height 27
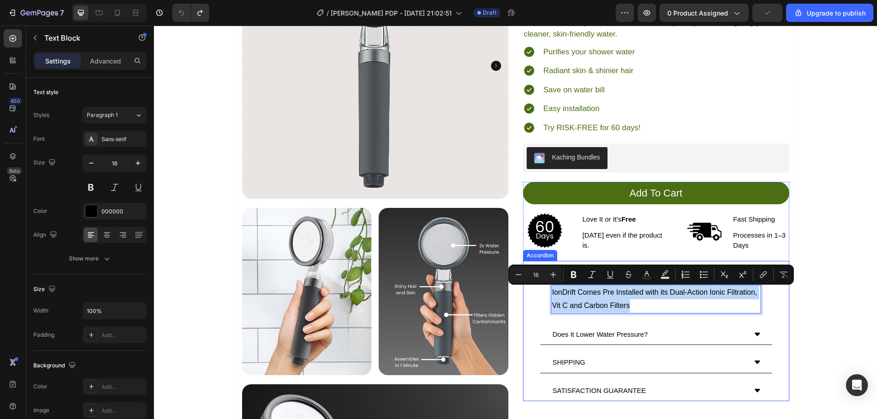
click at [784, 324] on div "Does It Lower Water Pressure?" at bounding box center [657, 334] width 266 height 21
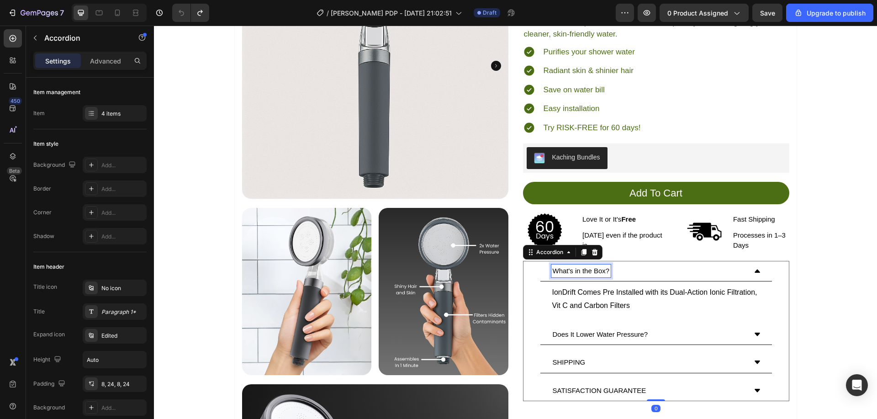
click at [598, 270] on p "What's in the Box?" at bounding box center [581, 271] width 57 height 11
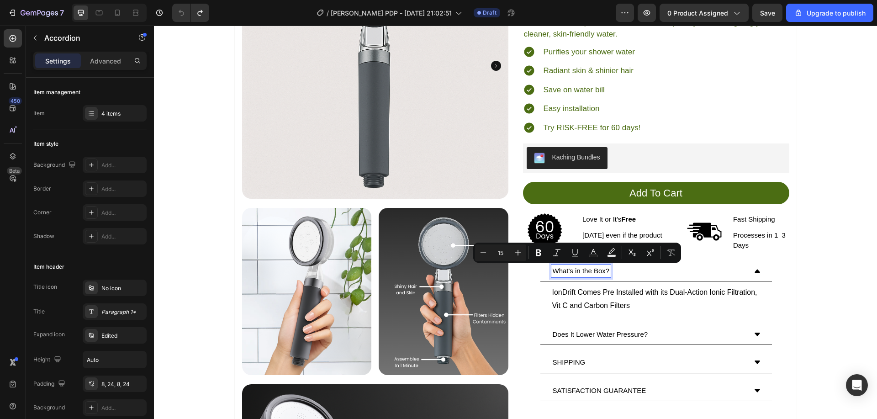
click at [570, 362] on p "SHIPPING" at bounding box center [569, 362] width 33 height 11
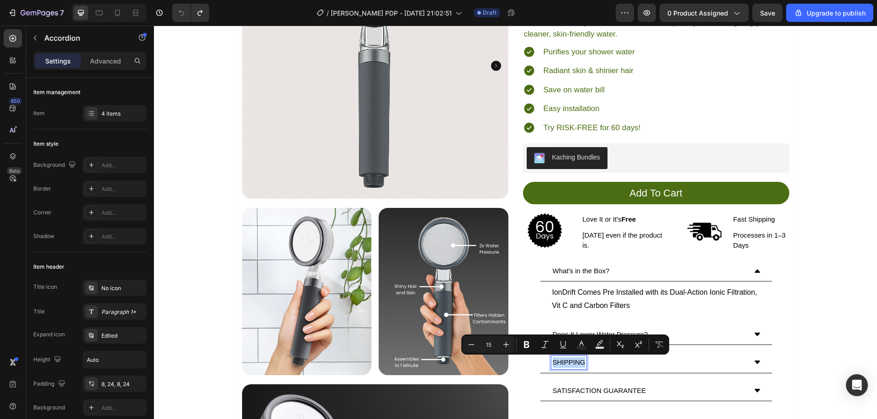
click at [631, 360] on div "SHIPPING" at bounding box center [649, 362] width 195 height 13
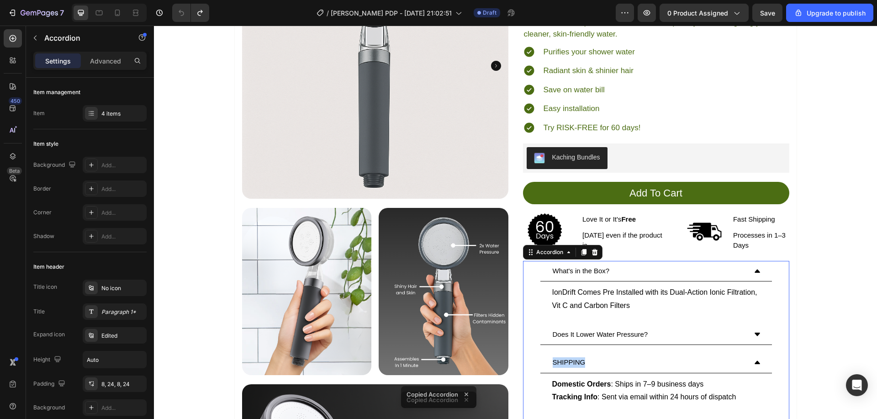
scroll to position [174, 0]
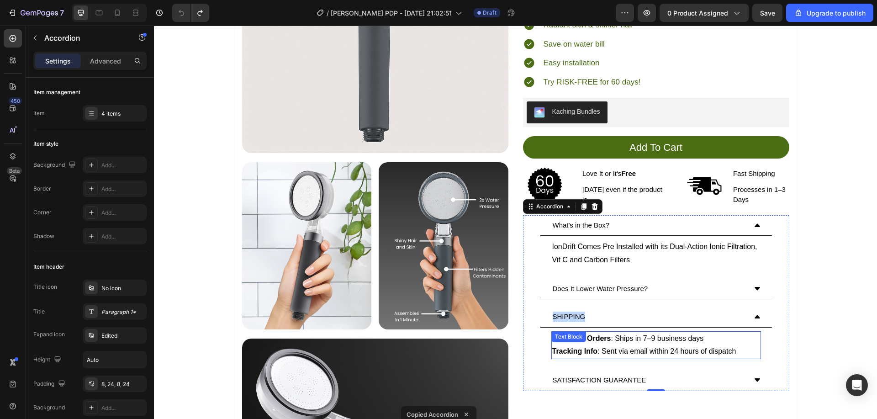
click at [617, 338] on div "Domestic Orders : Ships in 7–9 business days Tracking Info : Sent via email wit…" at bounding box center [657, 345] width 210 height 28
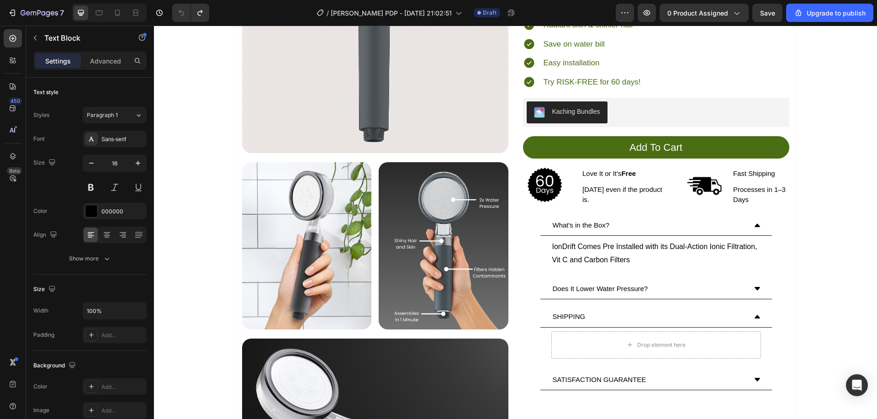
click at [619, 338] on div "Drop element here" at bounding box center [656, 345] width 74 height 15
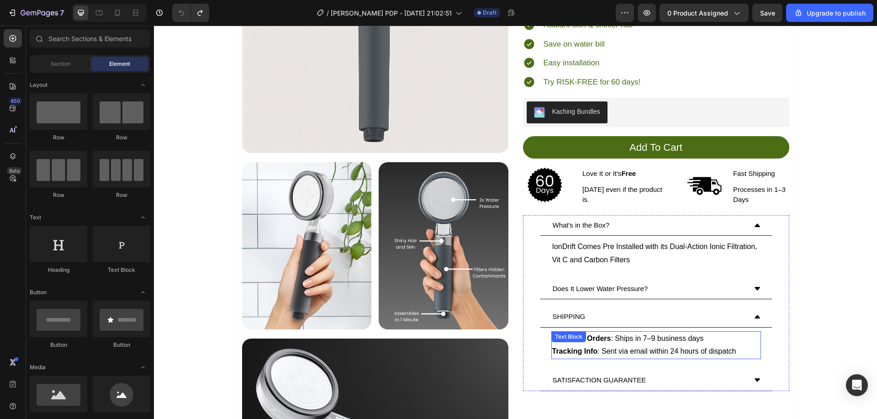
click at [651, 345] on p "Domestic Orders : Ships in 7–9 business days" at bounding box center [657, 338] width 208 height 13
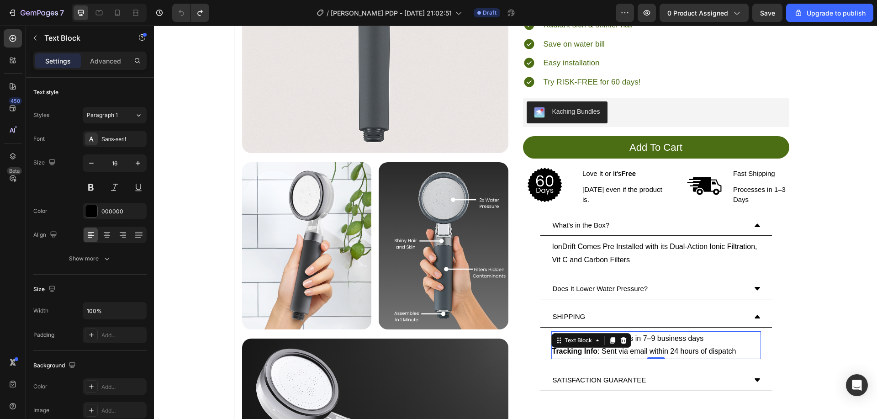
click at [651, 345] on p "Domestic Orders : Ships in 7–9 business days" at bounding box center [657, 338] width 208 height 13
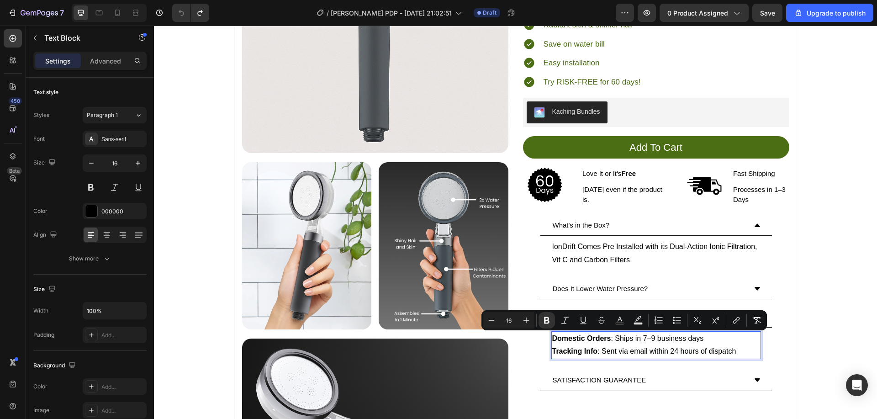
click at [655, 349] on p "Tracking Info : Sent via email within 24 hours of dispatch" at bounding box center [657, 351] width 208 height 13
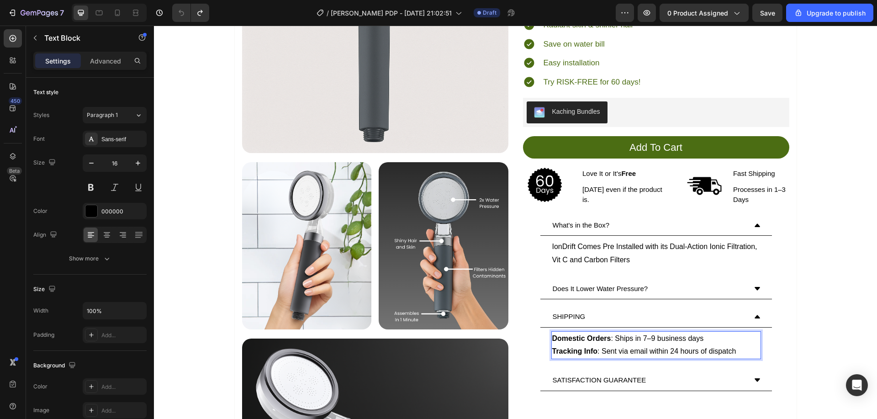
click at [655, 349] on p "Tracking Info : Sent via email within 24 hours of dispatch" at bounding box center [657, 351] width 208 height 13
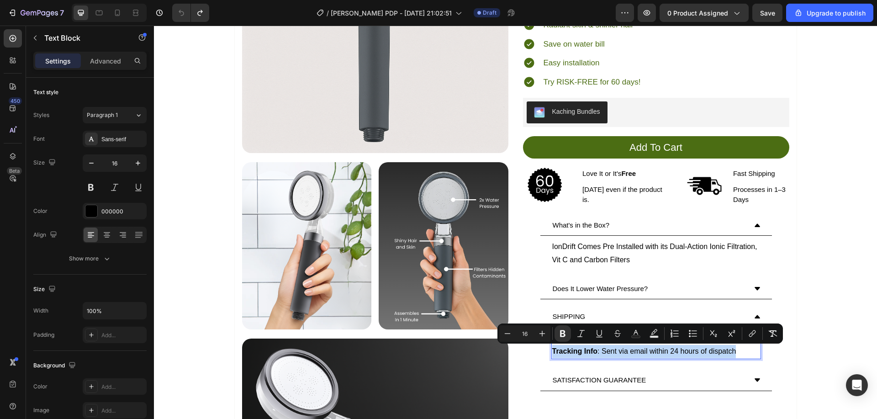
click at [703, 350] on p "Tracking Info : Sent via email within 24 hours of dispatch" at bounding box center [657, 351] width 208 height 13
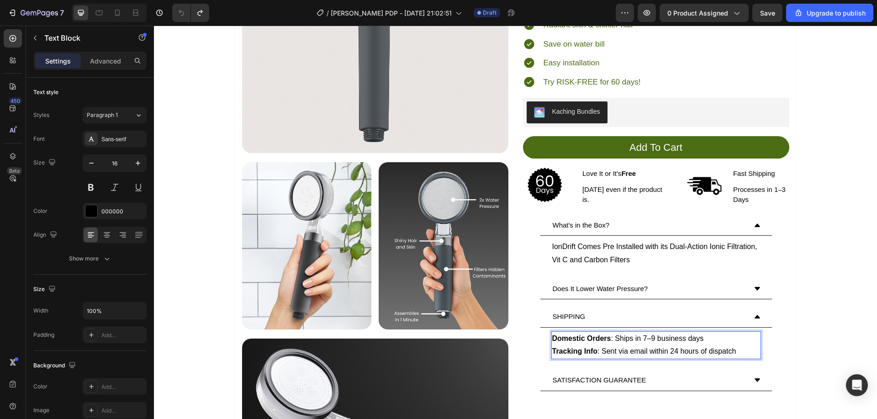
click at [725, 350] on p "Tracking Info : Sent via email within 24 hours of dispatch" at bounding box center [657, 351] width 208 height 13
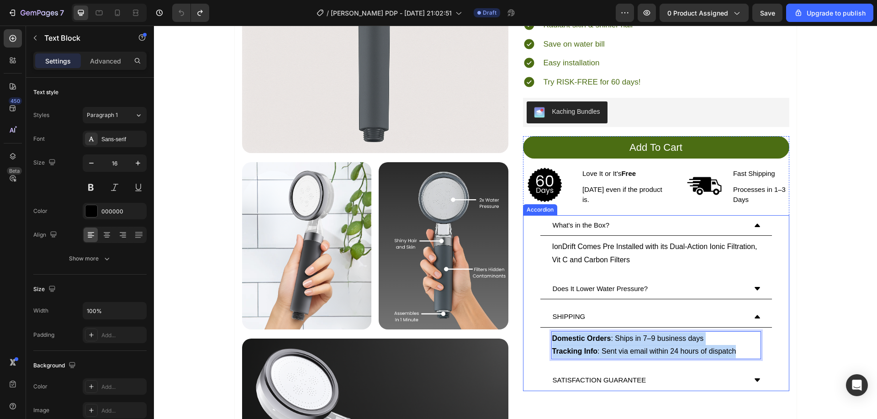
drag, startPoint x: 725, startPoint y: 350, endPoint x: 543, endPoint y: 333, distance: 182.7
click at [543, 333] on div "Domestic Orders : Ships in 7–9 business days Tracking Info : Sent via email wit…" at bounding box center [657, 346] width 232 height 36
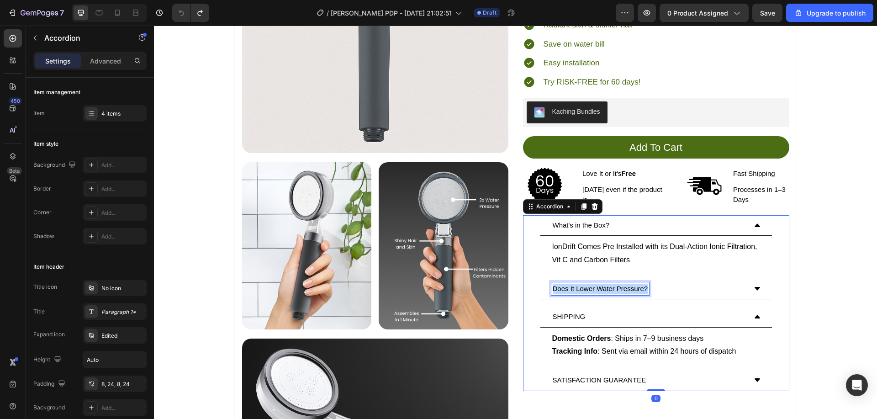
click at [627, 289] on p "Does It Lower Water Pressure?" at bounding box center [601, 289] width 96 height 11
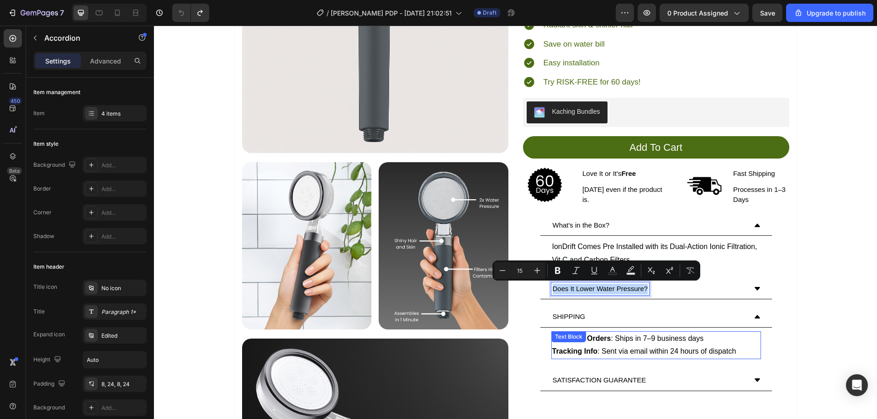
click at [704, 284] on div "Does It Lower Water Pressure?" at bounding box center [649, 288] width 195 height 13
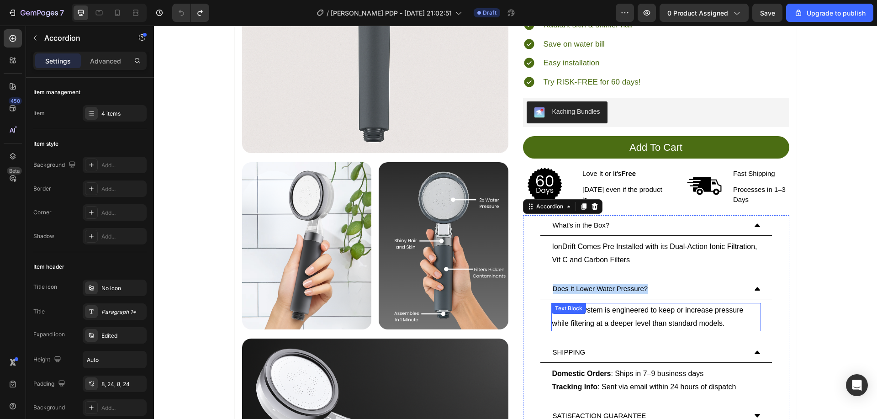
click at [651, 325] on p "No. Our system is engineered to keep or increase pressure while filtering at a …" at bounding box center [657, 317] width 208 height 27
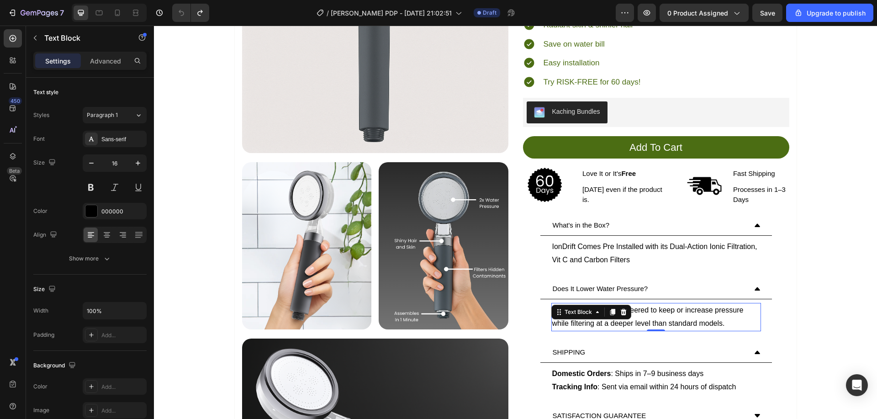
click at [650, 323] on p "No. Our system is engineered to keep or increase pressure while filtering at a …" at bounding box center [657, 317] width 208 height 27
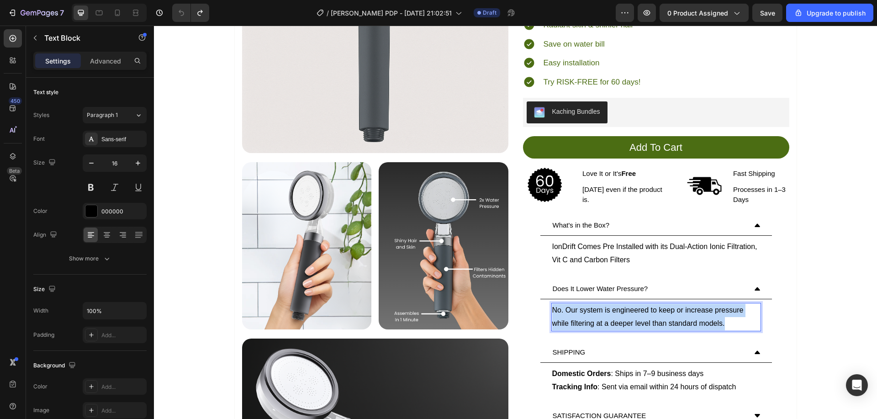
click at [650, 323] on p "No. Our system is engineered to keep or increase pressure while filtering at a …" at bounding box center [657, 317] width 208 height 27
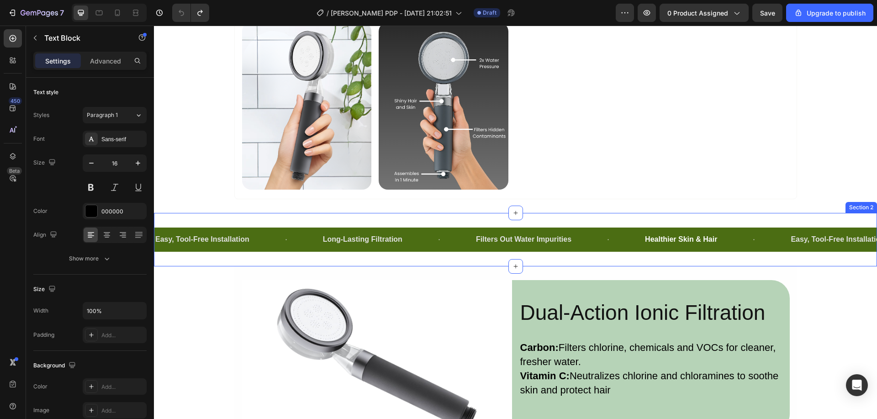
scroll to position [585, 0]
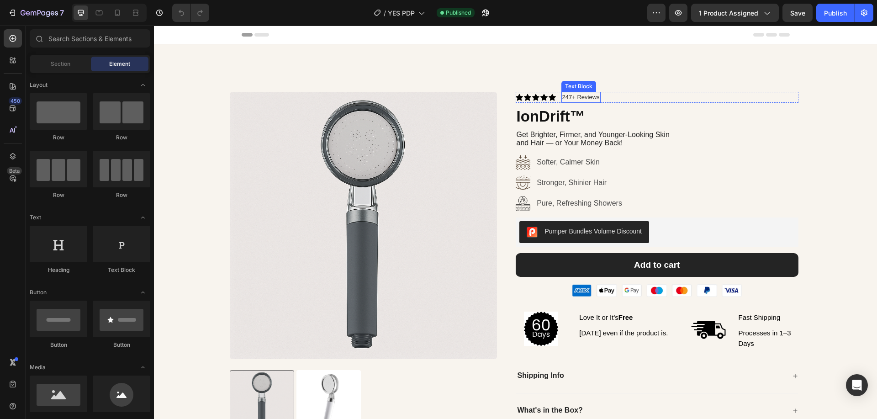
click at [573, 100] on p "247+ Reviews" at bounding box center [581, 97] width 37 height 9
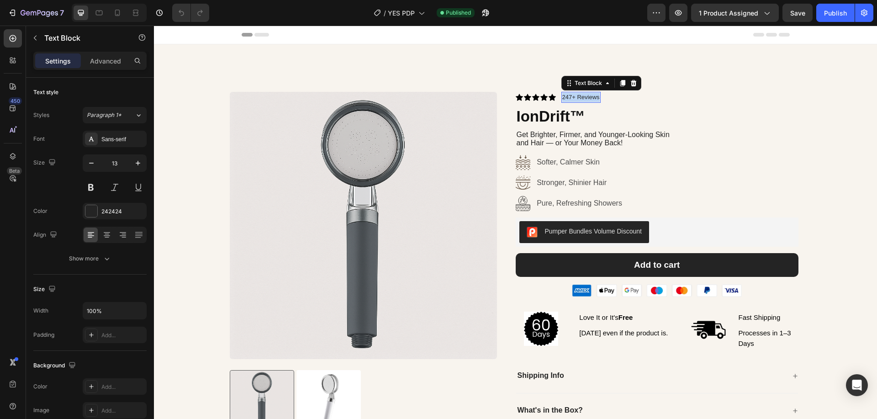
click at [573, 100] on p "247+ Reviews" at bounding box center [581, 97] width 37 height 9
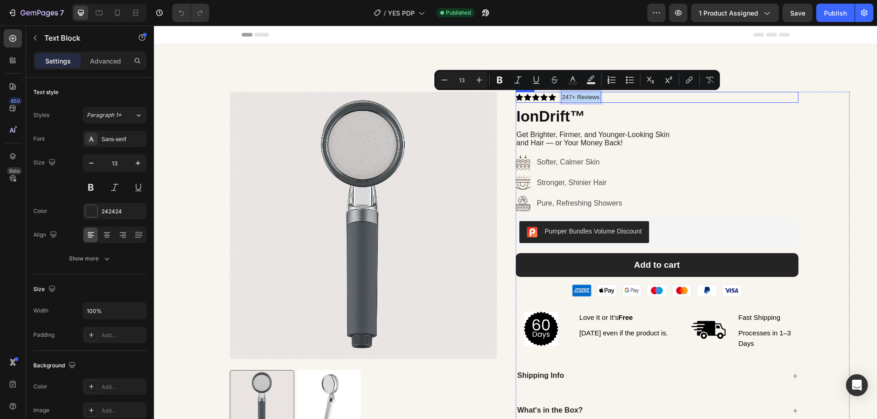
click at [605, 105] on div "Icon Icon Icon Icon Icon Icon List 247+ Reviews Text Block 0 Row IonDrift™ Prod…" at bounding box center [657, 277] width 283 height 371
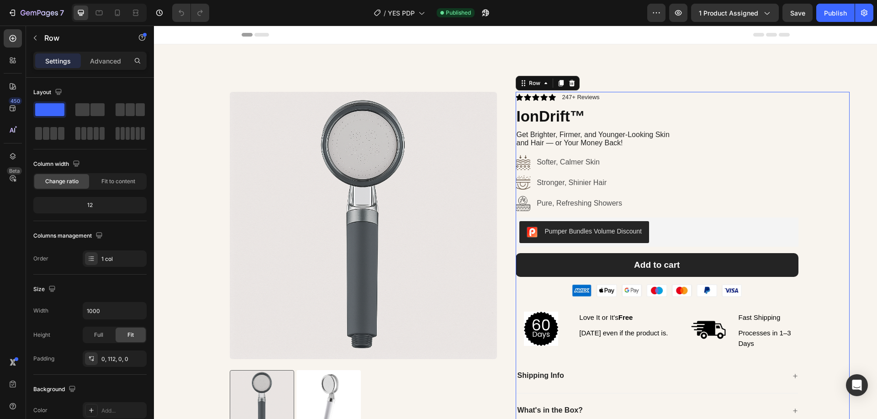
click at [590, 104] on div "Icon Icon Icon Icon Icon Icon List 247+ Reviews Text Block Row IonDrift™ Produc…" at bounding box center [657, 277] width 283 height 371
click at [589, 98] on p "247+ Reviews" at bounding box center [581, 97] width 37 height 9
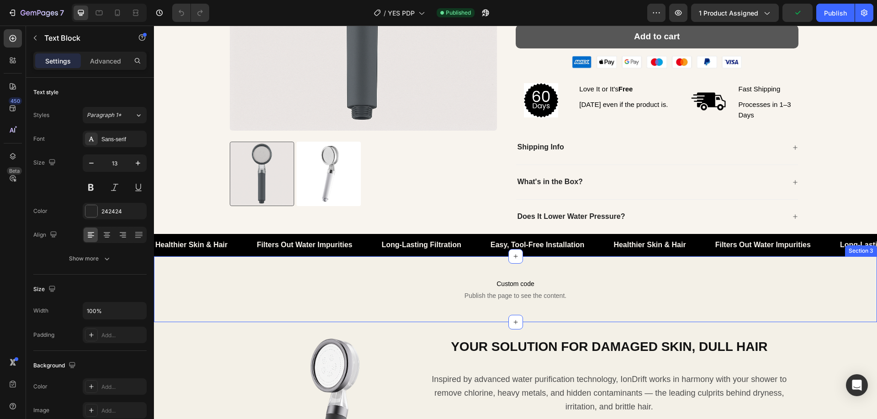
scroll to position [46, 0]
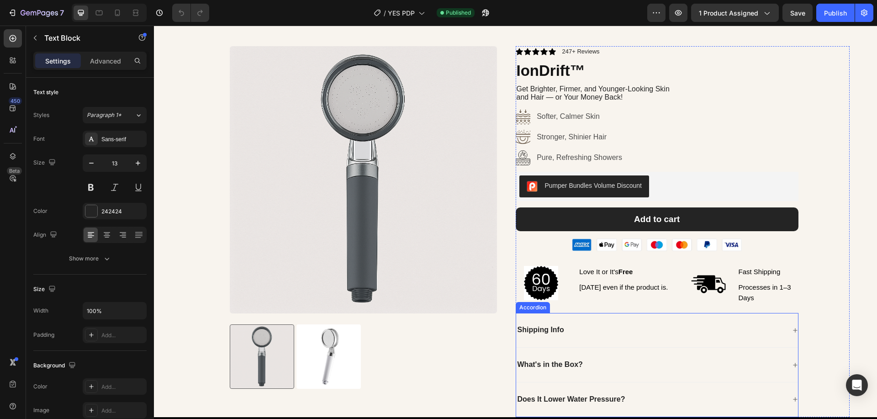
click at [580, 327] on div "Shipping Info" at bounding box center [651, 330] width 270 height 12
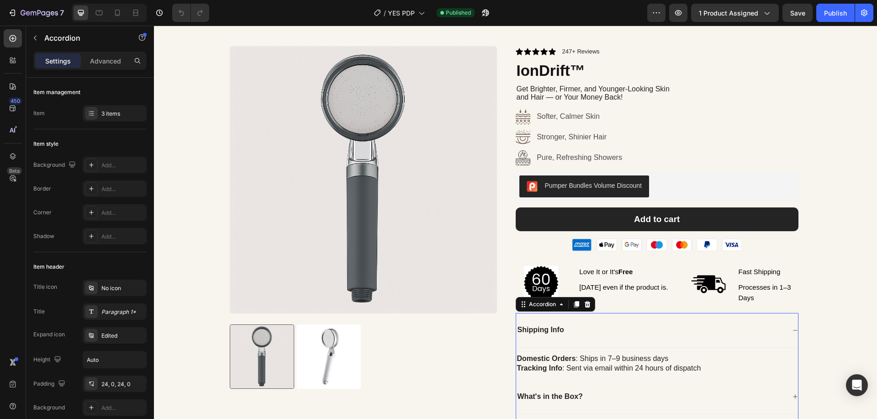
click at [580, 327] on div "Shipping Info" at bounding box center [651, 330] width 270 height 12
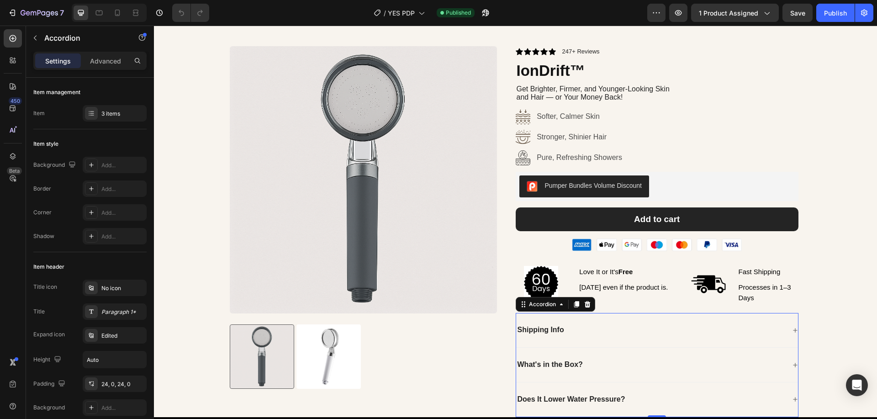
click at [580, 363] on p "What's in the Box?" at bounding box center [550, 365] width 65 height 10
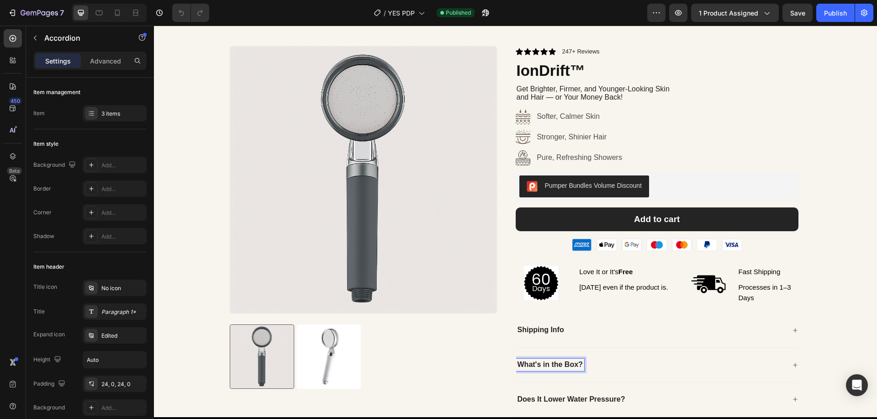
click at [604, 334] on div "Shipping Info" at bounding box center [651, 330] width 270 height 12
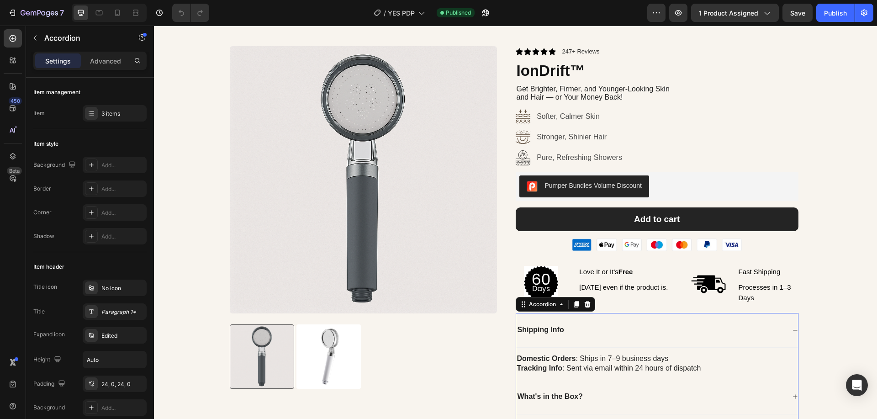
click at [604, 334] on div "Shipping Info" at bounding box center [651, 330] width 270 height 12
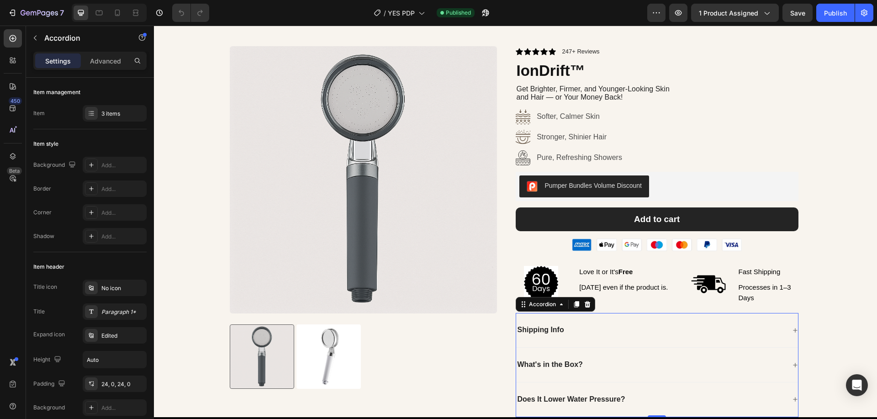
click at [620, 367] on div "What's in the Box?" at bounding box center [651, 365] width 270 height 12
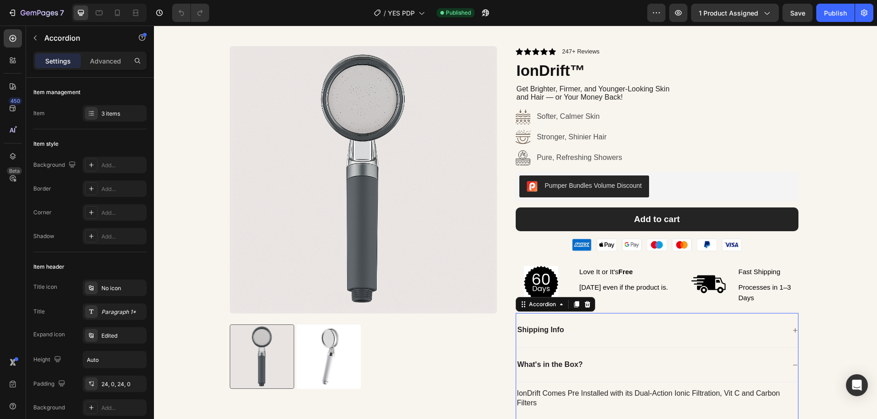
click at [620, 367] on div "What's in the Box?" at bounding box center [651, 365] width 270 height 12
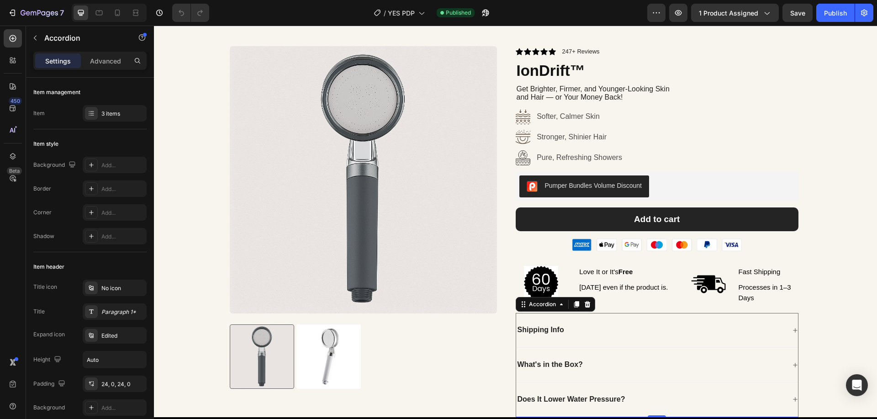
scroll to position [183, 0]
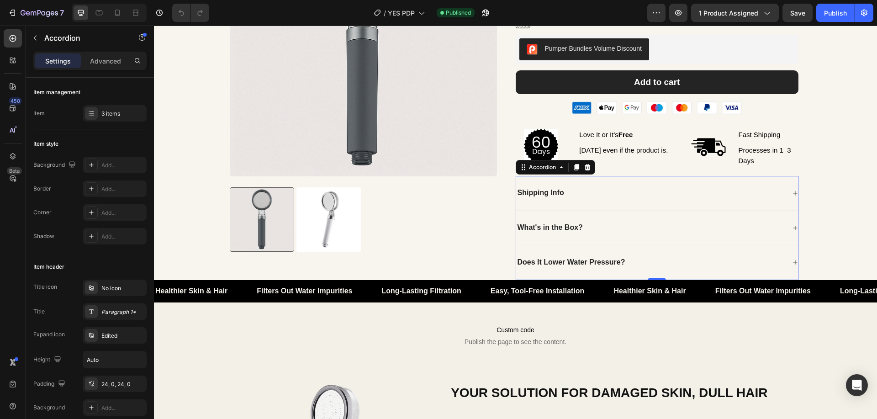
click at [642, 266] on div "Does It Lower Water Pressure?" at bounding box center [651, 262] width 270 height 12
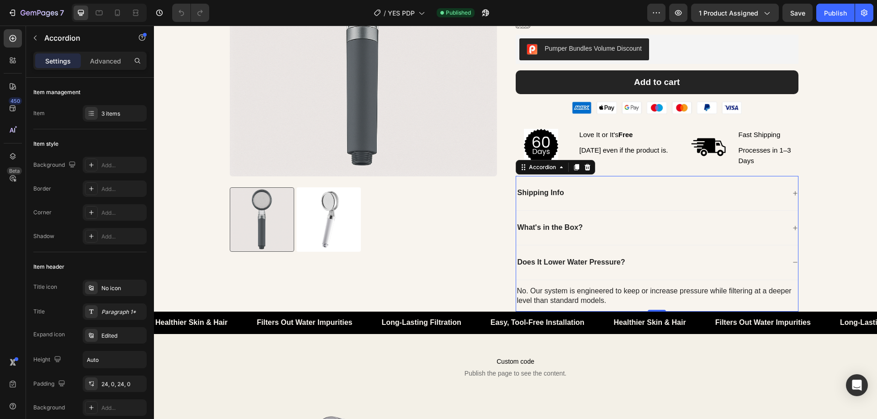
click at [643, 263] on div "Does It Lower Water Pressure?" at bounding box center [651, 262] width 270 height 12
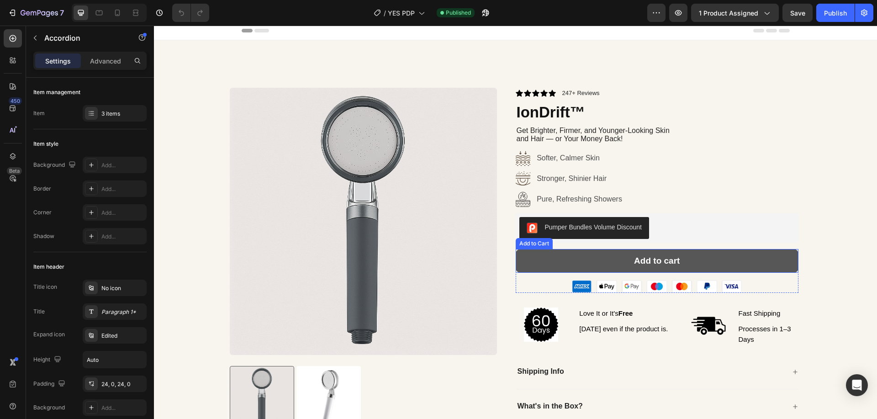
scroll to position [0, 0]
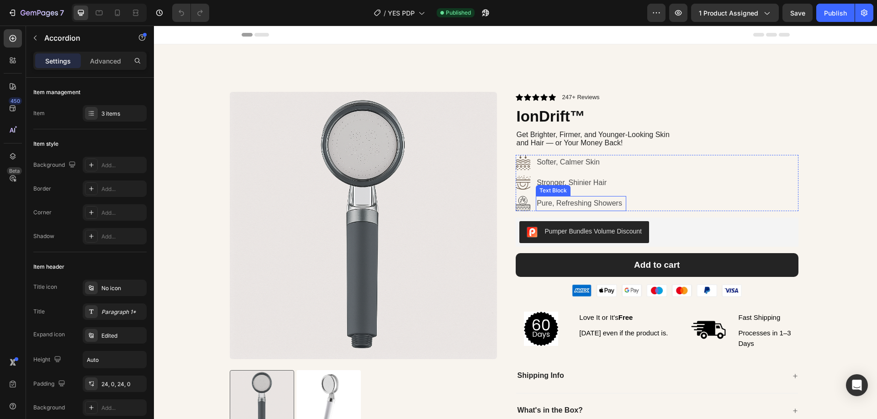
click at [604, 205] on p "Pure, Refreshing Showers" at bounding box center [581, 203] width 89 height 13
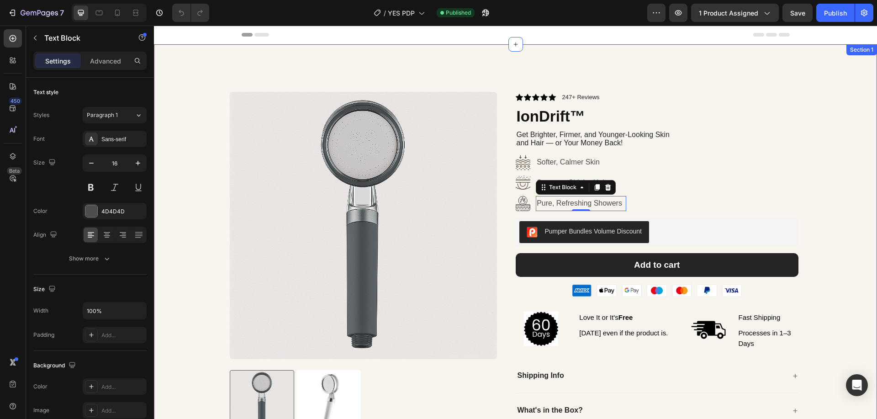
click at [865, 193] on div "Product Images Product Images Icon Icon Icon Icon Icon Icon List 247+ Reviews T…" at bounding box center [515, 253] width 723 height 419
